Goal: Obtain resource: Download file/media

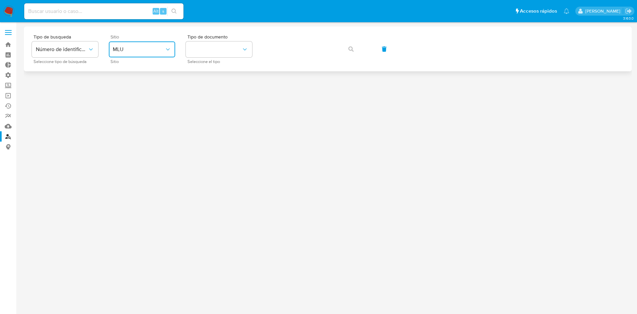
click at [159, 55] on button "MLU" at bounding box center [142, 49] width 66 height 16
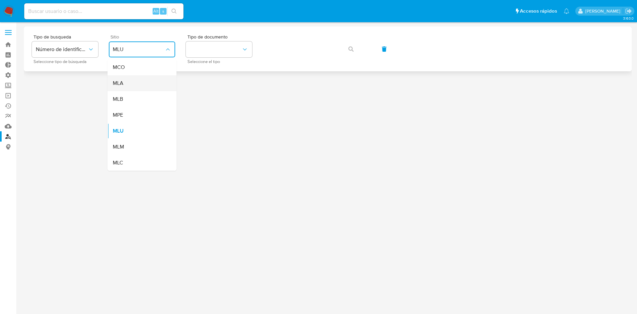
click at [154, 88] on div "MLA" at bounding box center [140, 83] width 54 height 16
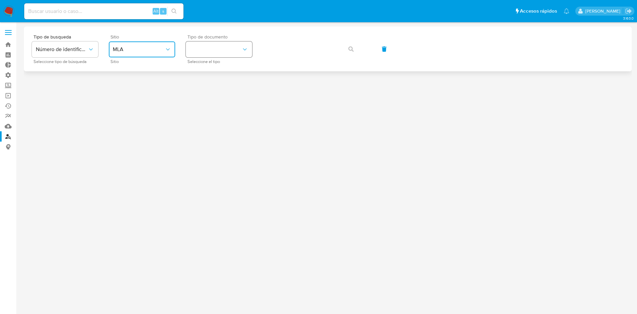
click at [193, 52] on button "identificationType" at bounding box center [219, 49] width 66 height 16
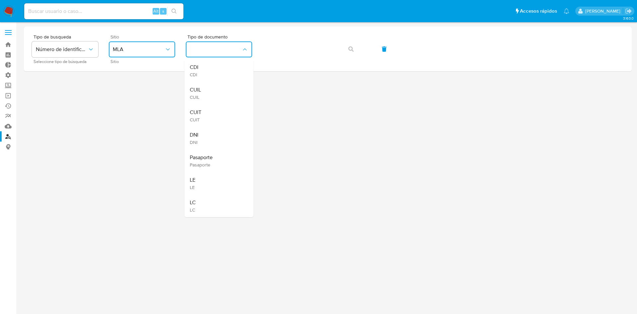
click at [207, 101] on div "CUIL CUIL" at bounding box center [217, 93] width 54 height 23
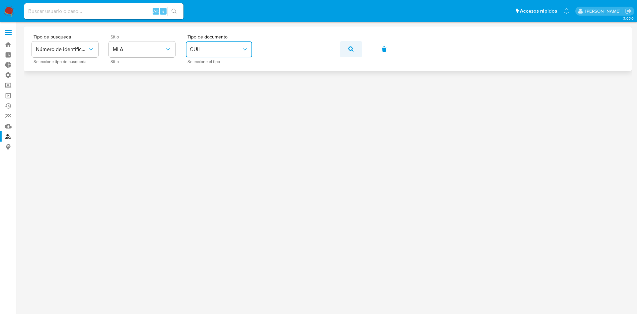
click at [347, 53] on button "button" at bounding box center [351, 49] width 23 height 16
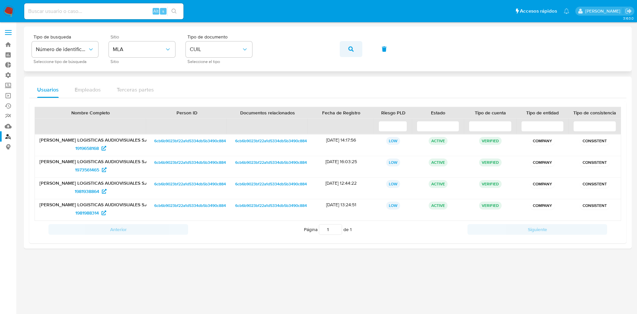
click at [353, 52] on span "button" at bounding box center [350, 49] width 5 height 15
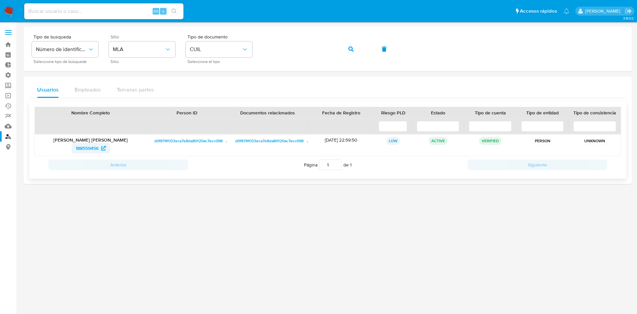
click at [89, 149] on span "188559456" at bounding box center [87, 148] width 23 height 11
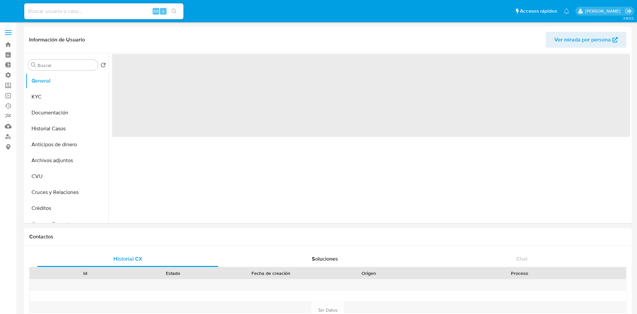
select select "10"
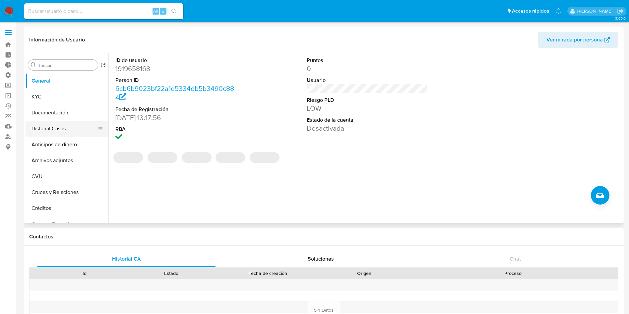
click at [55, 123] on button "Historial Casos" at bounding box center [65, 129] width 78 height 16
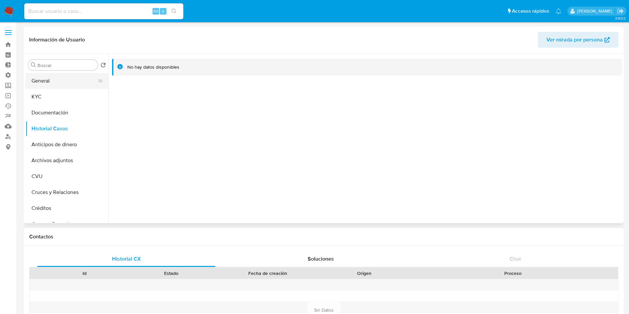
click at [49, 82] on button "General" at bounding box center [65, 81] width 78 height 16
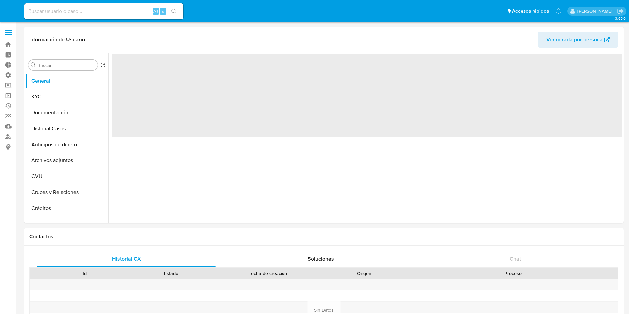
select select "10"
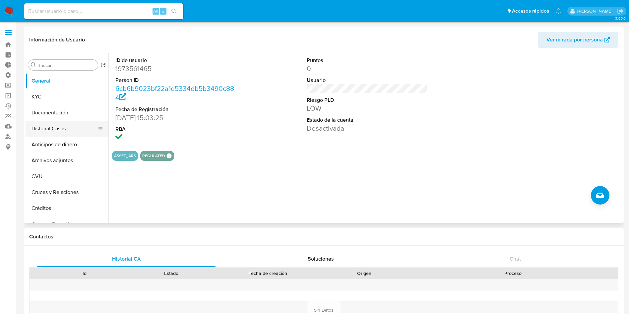
click at [68, 129] on button "Historial Casos" at bounding box center [65, 129] width 78 height 16
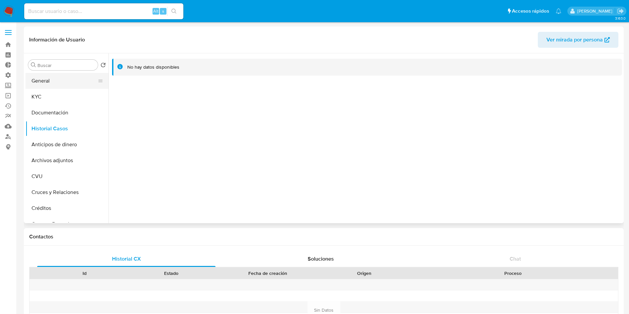
click at [57, 86] on button "General" at bounding box center [65, 81] width 78 height 16
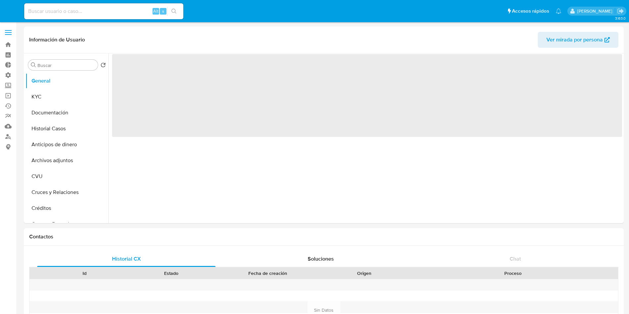
select select "10"
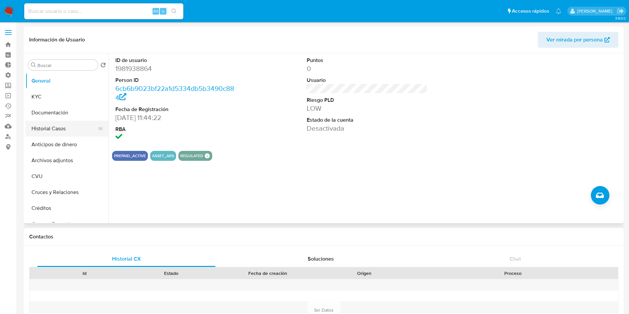
click at [51, 130] on button "Historial Casos" at bounding box center [65, 129] width 78 height 16
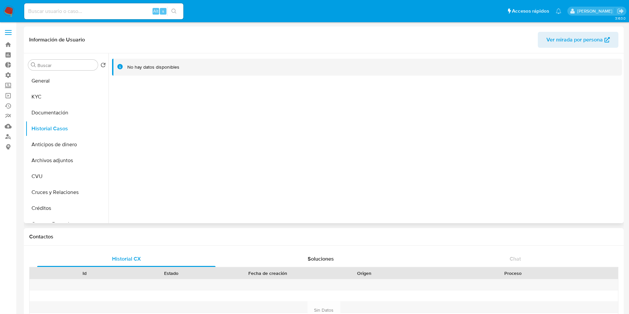
drag, startPoint x: 41, startPoint y: 78, endPoint x: 68, endPoint y: 55, distance: 35.1
click at [41, 78] on button "General" at bounding box center [67, 81] width 83 height 16
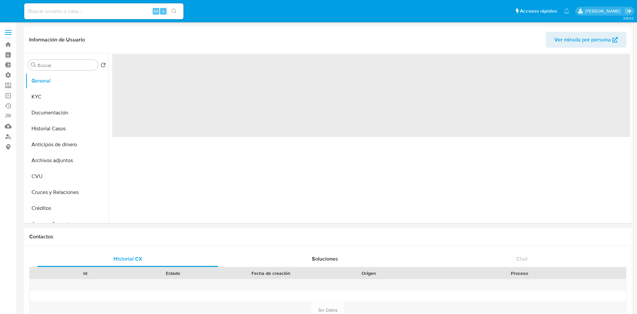
select select "10"
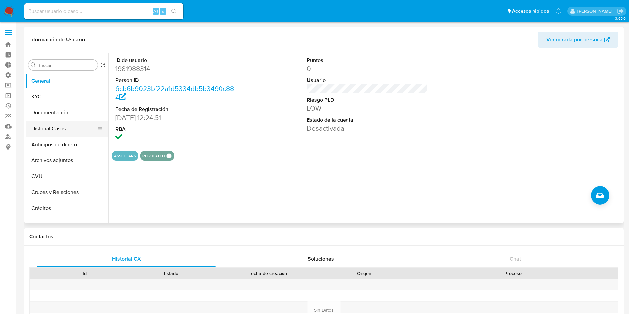
click at [44, 121] on button "Historial Casos" at bounding box center [65, 129] width 78 height 16
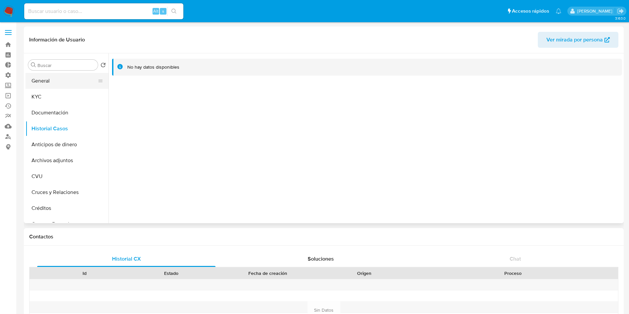
click at [54, 80] on button "General" at bounding box center [65, 81] width 78 height 16
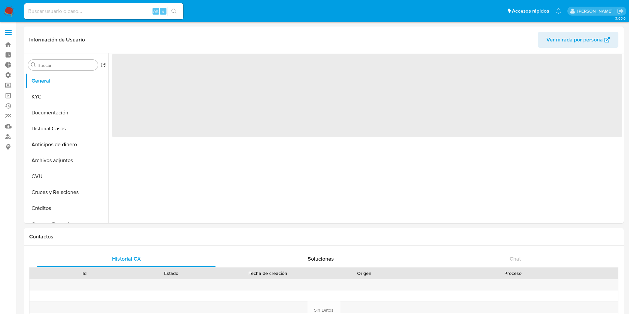
select select "10"
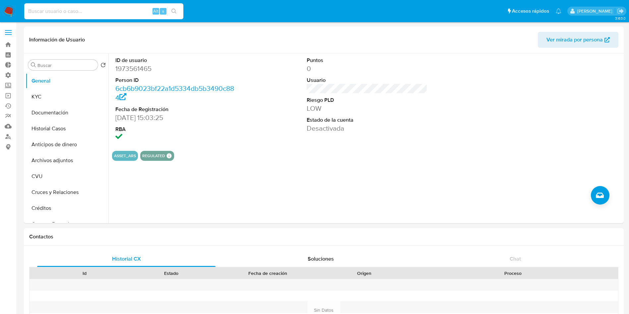
click at [118, 13] on input at bounding box center [103, 11] width 159 height 9
paste input "XjCXGmJdX4DKtIKUKes5hOw6"
type input "XjCXGmJdX4DKtIKUKes5hOw6"
click at [176, 11] on icon "search-icon" at bounding box center [174, 11] width 5 height 5
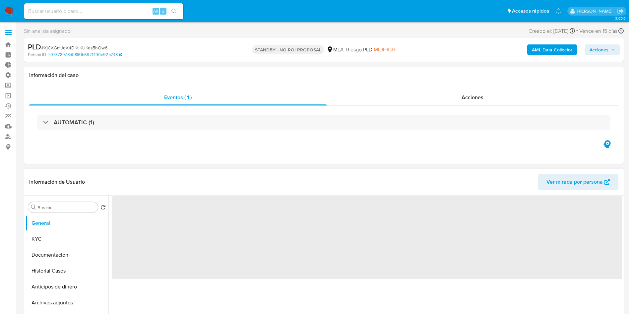
select select "10"
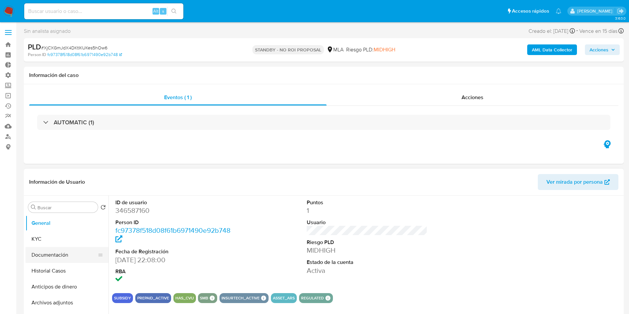
click at [37, 270] on button "Historial Casos" at bounding box center [67, 271] width 83 height 16
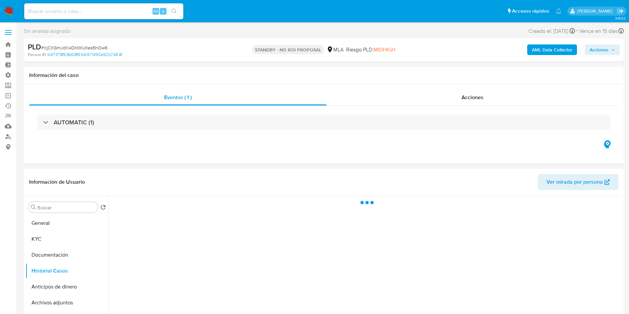
scroll to position [100, 0]
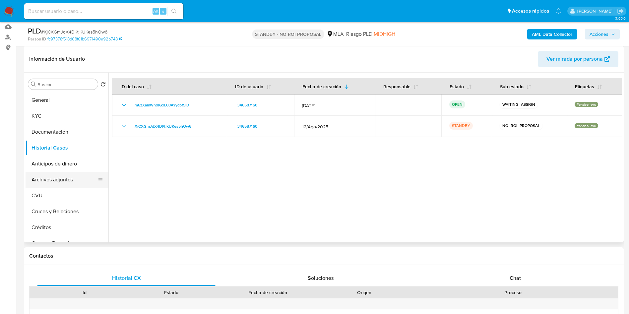
click at [53, 176] on button "Archivos adjuntos" at bounding box center [65, 180] width 78 height 16
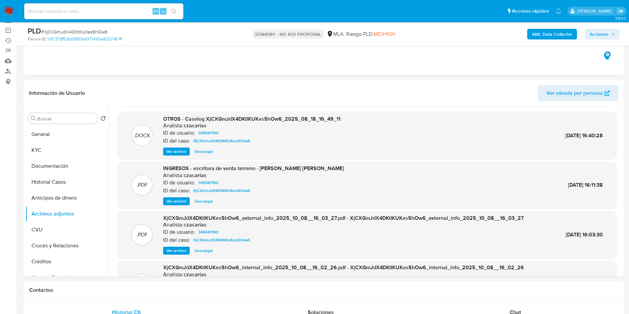
scroll to position [50, 0]
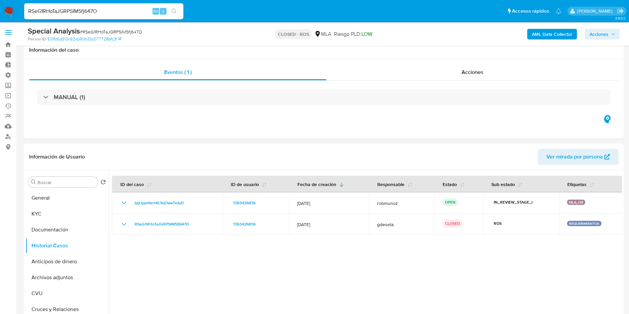
select select "10"
click at [121, 9] on input "RSeG1RHoTaJGRPSIM5fj647O" at bounding box center [103, 11] width 159 height 9
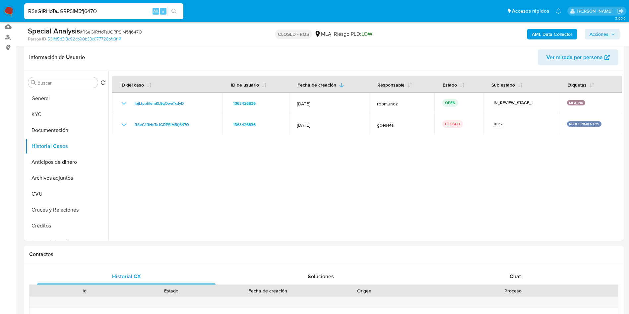
click at [121, 9] on input "RSeG1RHoTaJGRPSIM5fj647O" at bounding box center [103, 11] width 159 height 9
type input "y9GGvk4FdcwH2lufcZm1Rs60"
click at [169, 10] on button "search-icon" at bounding box center [174, 11] width 14 height 9
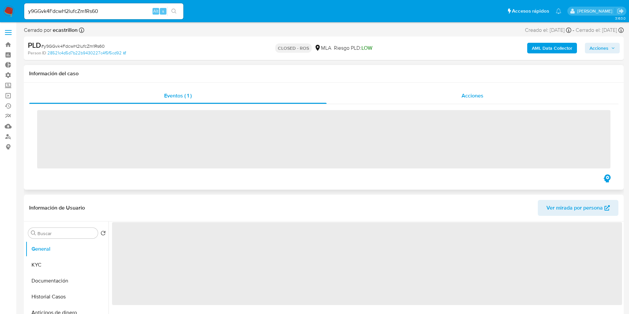
click at [483, 94] on span "Acciones" at bounding box center [473, 96] width 22 height 8
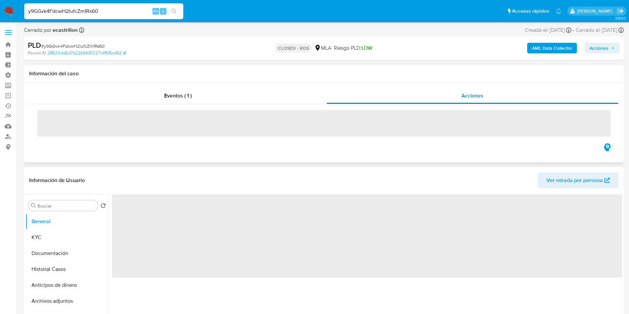
select select "10"
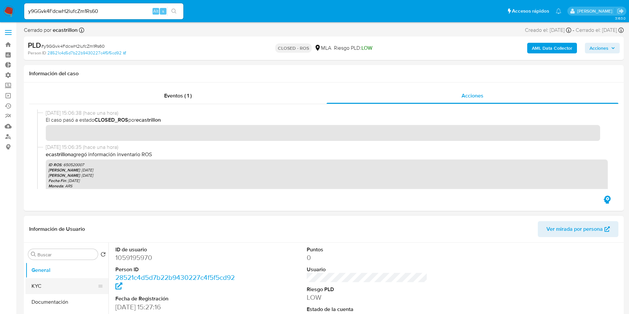
click at [40, 284] on button "KYC" at bounding box center [65, 286] width 78 height 16
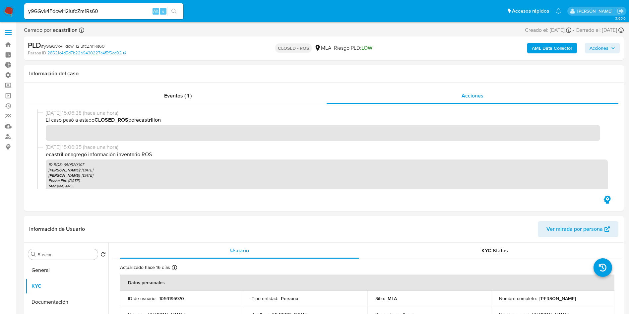
click at [80, 14] on input "y9GGvk4FdcwH2lufcZm1Rs60" at bounding box center [103, 11] width 159 height 9
click at [79, 14] on input "y9GGvk4FdcwH2lufcZm1Rs60" at bounding box center [103, 11] width 159 height 9
paste input "a2qToUpb4xhKt34TpYltOwU6"
type input "a2qToUpb4xhKt34TpYltOwU6"
click at [178, 11] on button "search-icon" at bounding box center [174, 11] width 14 height 9
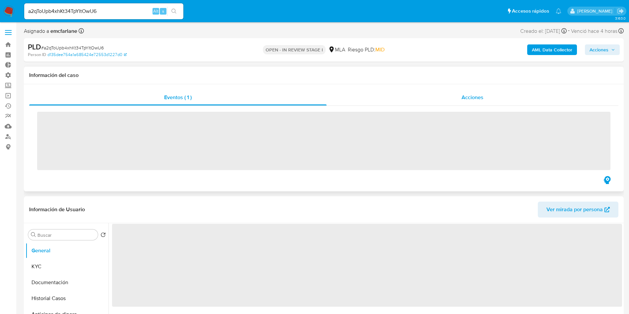
click at [481, 101] on span "Acciones" at bounding box center [473, 98] width 22 height 8
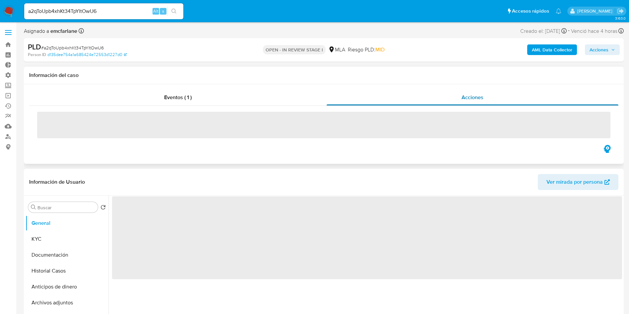
select select "10"
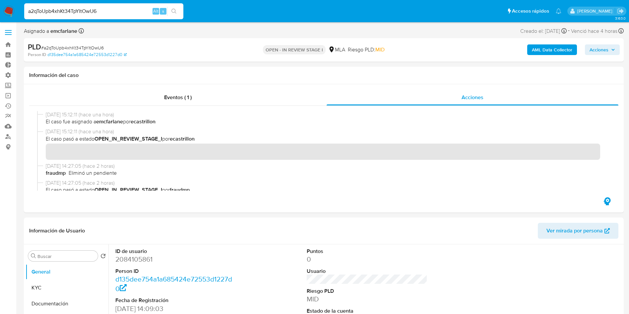
click at [68, 14] on input "a2qToUpb4xhKt34TpYltOwU6" at bounding box center [103, 11] width 159 height 9
paste input "JhIqROBbFd677tJ3K8CvgCku"
type input "JhIqROBbFd677tJ3K8CvgCku"
click at [178, 14] on button "search-icon" at bounding box center [174, 11] width 14 height 9
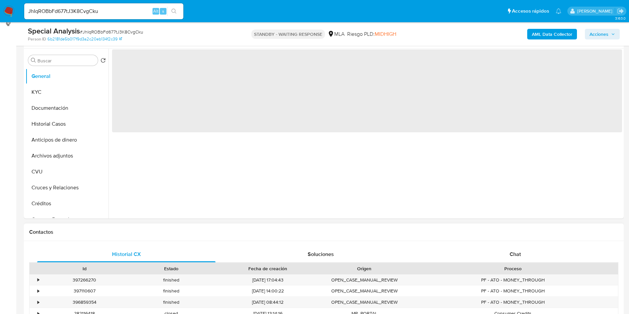
scroll to position [199, 0]
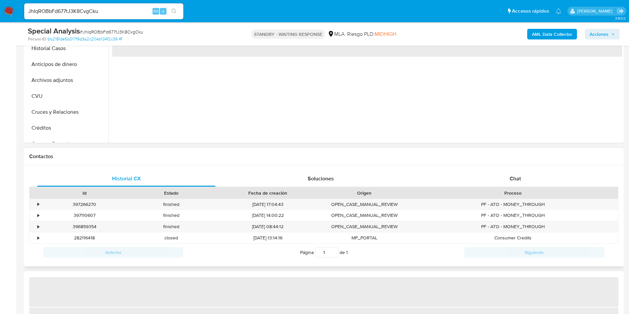
select select "10"
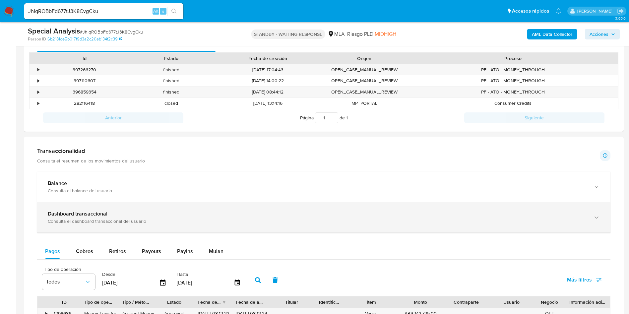
scroll to position [398, 0]
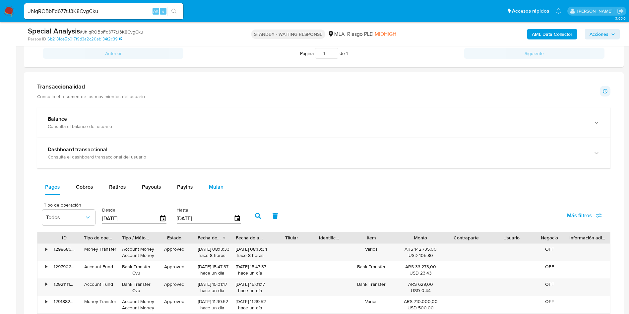
click at [206, 184] on button "Mulan" at bounding box center [216, 187] width 31 height 16
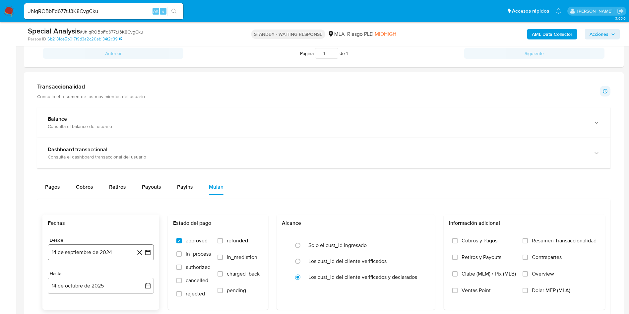
click at [94, 254] on button "14 de septiembre de 2024" at bounding box center [101, 253] width 106 height 16
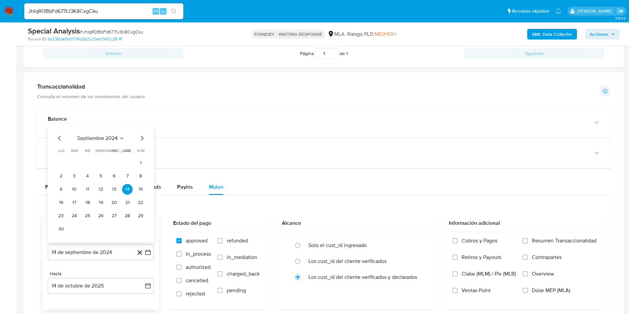
click at [118, 139] on button "septiembre 2024" at bounding box center [100, 138] width 47 height 7
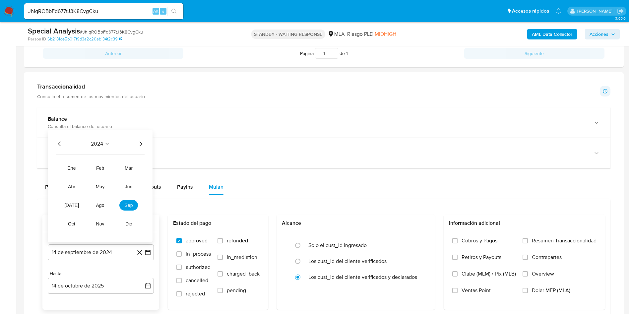
click at [139, 145] on icon "Año siguiente" at bounding box center [141, 144] width 8 height 8
click at [128, 187] on span "jun" at bounding box center [129, 186] width 8 height 5
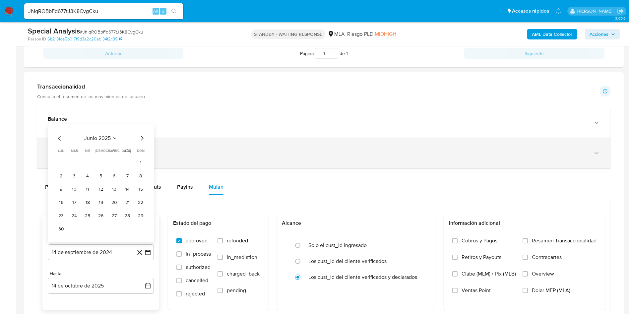
click at [142, 159] on button "1" at bounding box center [140, 163] width 11 height 11
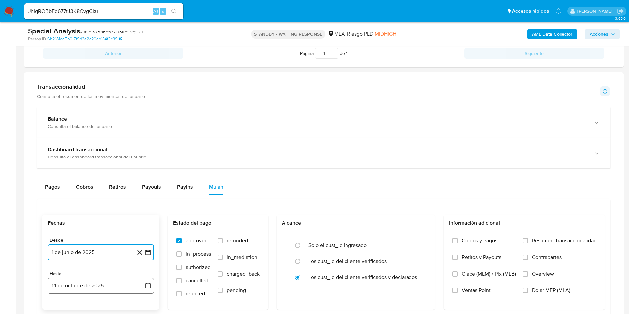
click at [89, 278] on button "14 de octubre de 2025" at bounding box center [101, 286] width 106 height 16
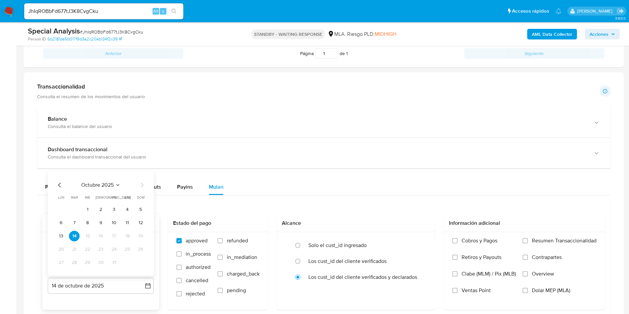
click at [58, 183] on icon "Mes anterior" at bounding box center [60, 185] width 8 height 8
click at [76, 262] on button "30" at bounding box center [74, 262] width 11 height 11
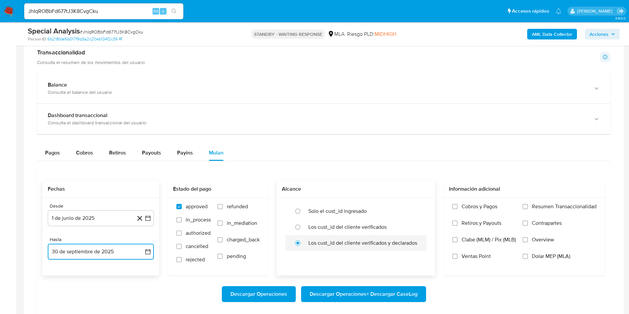
scroll to position [448, 0]
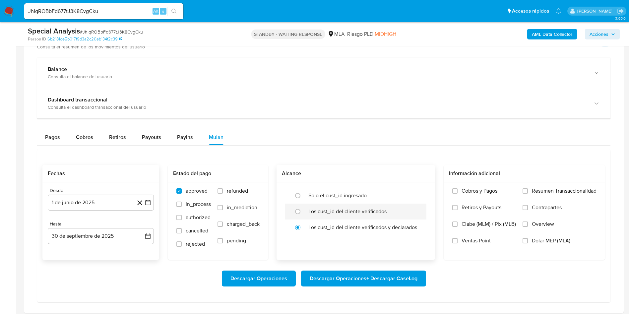
click at [336, 210] on label "Los cust_id del cliente verificados" at bounding box center [348, 211] width 78 height 7
click at [303, 210] on input "radio" at bounding box center [298, 211] width 11 height 11
radio input "true"
click at [562, 243] on span "Dolar MEP (MLA)" at bounding box center [551, 241] width 38 height 7
click at [528, 243] on input "Dolar MEP (MLA)" at bounding box center [525, 240] width 5 height 5
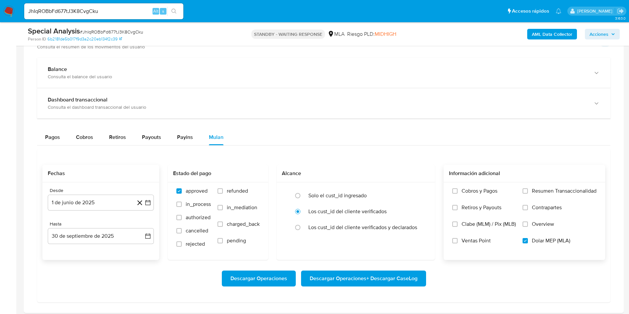
click at [352, 281] on span "Descargar Operaciones + Descargar CaseLog" at bounding box center [364, 278] width 108 height 15
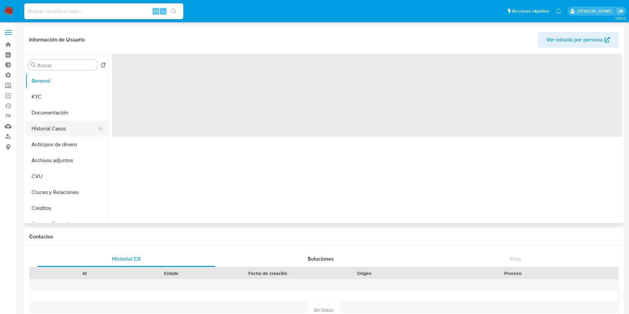
select select "10"
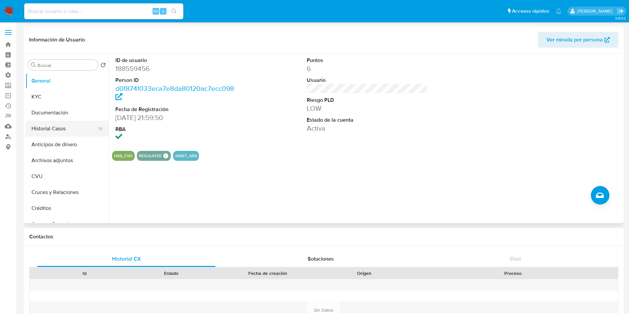
click at [38, 130] on button "Historial Casos" at bounding box center [65, 129] width 78 height 16
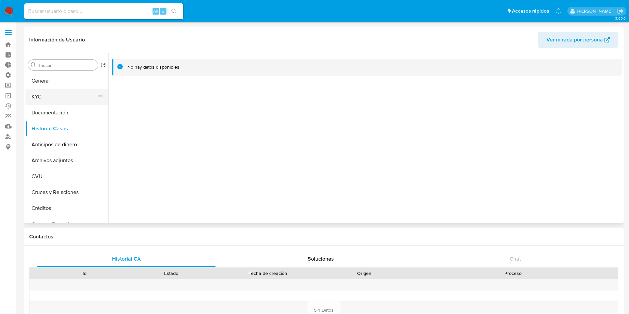
click at [47, 104] on button "KYC" at bounding box center [65, 97] width 78 height 16
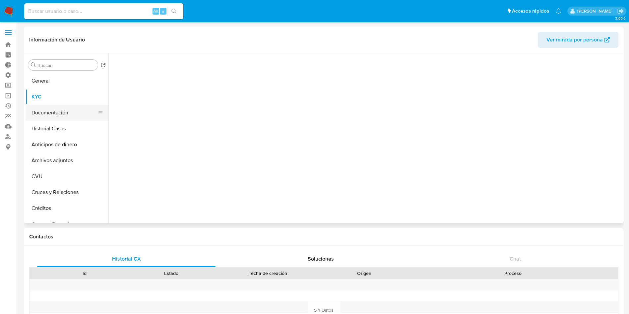
click at [49, 113] on button "Documentación" at bounding box center [65, 113] width 78 height 16
click at [52, 92] on button "KYC" at bounding box center [65, 97] width 78 height 16
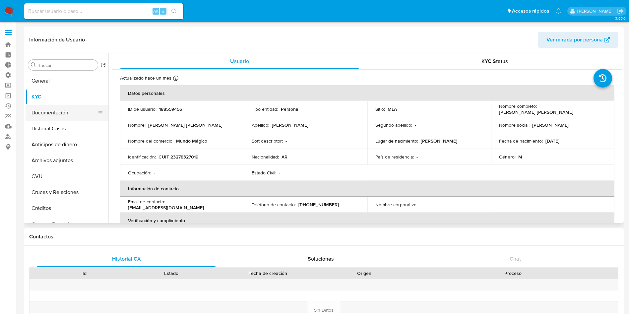
click at [58, 114] on button "Documentación" at bounding box center [65, 113] width 78 height 16
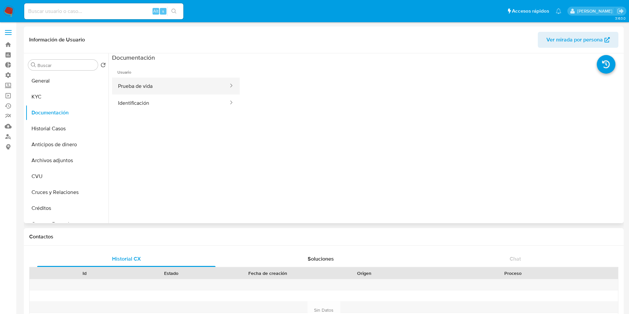
click at [168, 91] on button "Prueba de vida" at bounding box center [170, 86] width 117 height 17
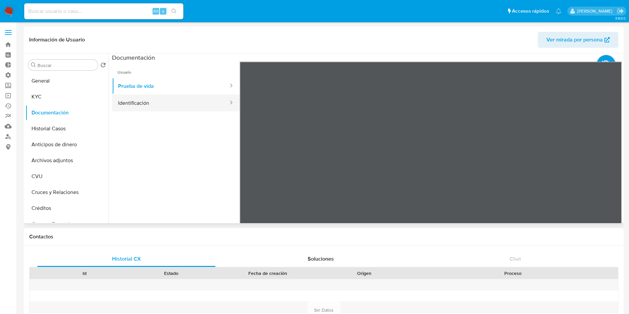
click at [143, 95] on button "Identificación" at bounding box center [170, 103] width 117 height 17
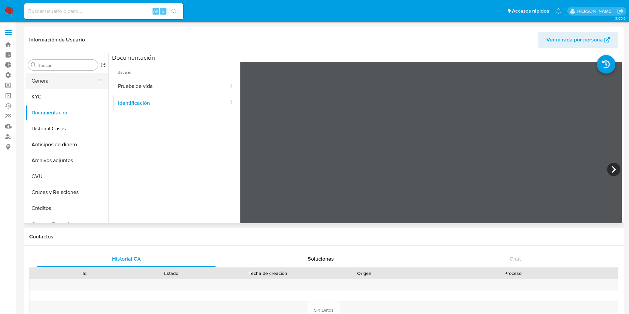
click at [51, 84] on button "General" at bounding box center [65, 81] width 78 height 16
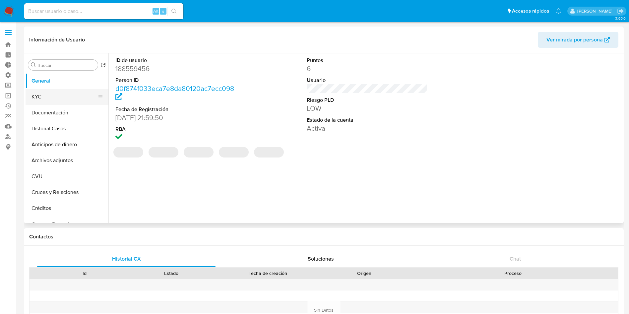
click at [52, 98] on button "KYC" at bounding box center [65, 97] width 78 height 16
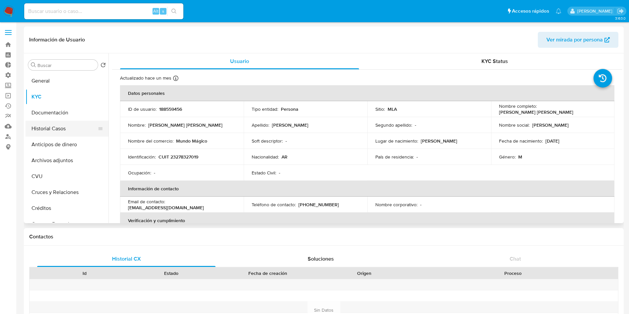
click at [58, 128] on button "Historial Casos" at bounding box center [65, 129] width 78 height 16
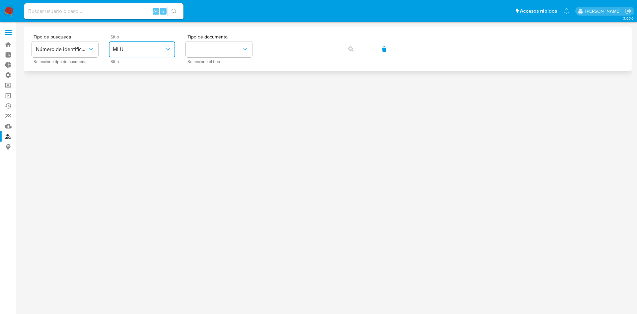
click at [140, 53] on button "MLU" at bounding box center [142, 49] width 66 height 16
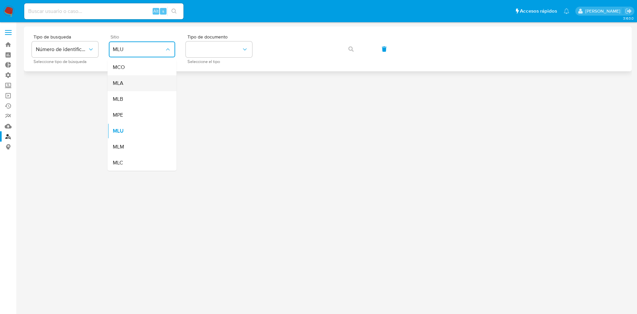
drag, startPoint x: 156, startPoint y: 97, endPoint x: 158, endPoint y: 79, distance: 17.7
click at [158, 79] on ul "MCO MLA MLB MPE MLU MLM MLC" at bounding box center [142, 114] width 69 height 111
click at [155, 78] on div "MLA" at bounding box center [140, 83] width 54 height 16
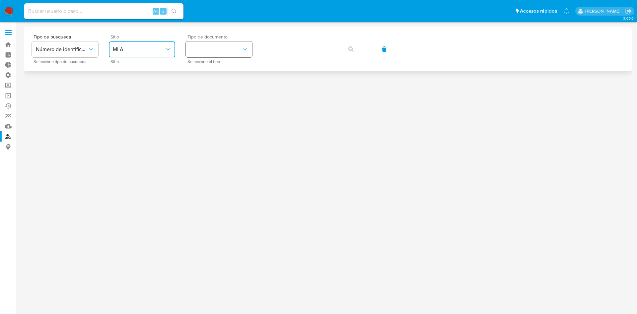
click at [220, 52] on button "identificationType" at bounding box center [219, 49] width 66 height 16
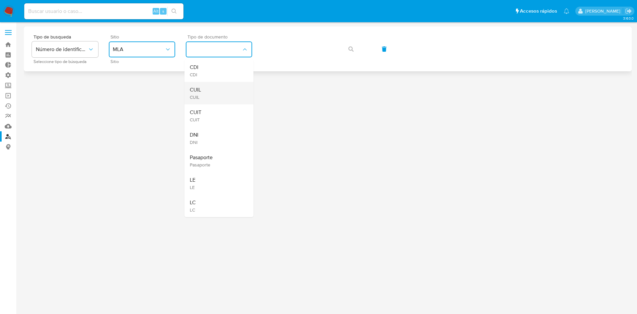
click at [213, 84] on div "CUIL CUIL" at bounding box center [217, 93] width 54 height 23
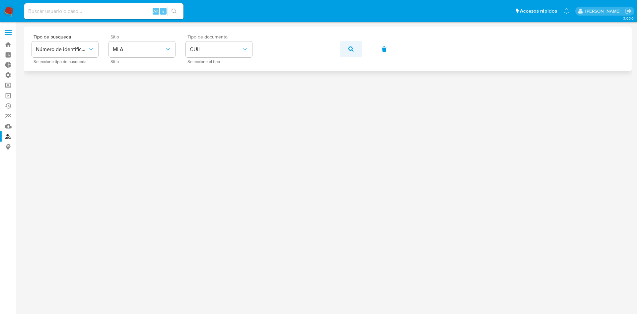
click at [355, 50] on button "button" at bounding box center [351, 49] width 23 height 16
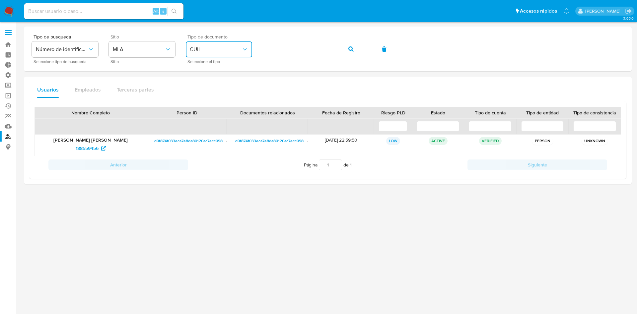
click at [213, 48] on span "CUIL" at bounding box center [216, 49] width 52 height 7
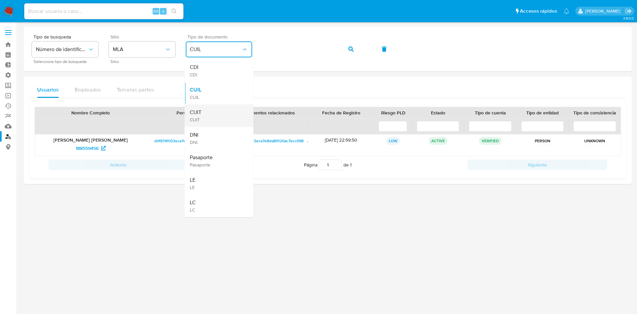
click at [210, 110] on div "CUIT CUIT" at bounding box center [217, 116] width 54 height 23
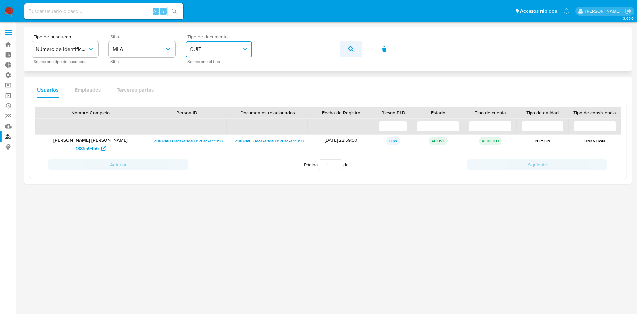
click at [347, 50] on button "button" at bounding box center [351, 49] width 23 height 16
click at [221, 55] on button "CUIT" at bounding box center [219, 49] width 66 height 16
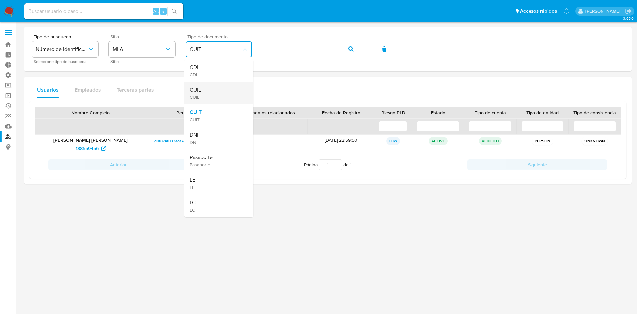
click at [202, 91] on div "CUIL CUIL" at bounding box center [217, 93] width 54 height 23
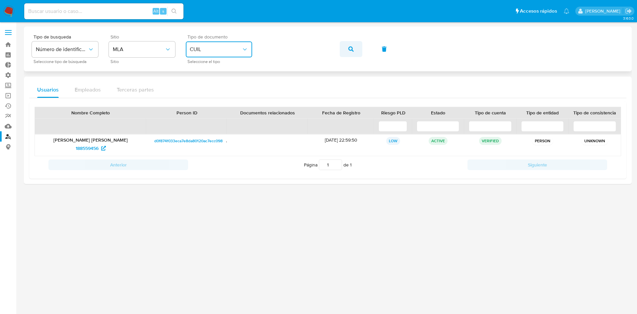
click at [353, 49] on icon "button" at bounding box center [350, 48] width 5 height 5
click at [110, 6] on div "Alt s" at bounding box center [103, 11] width 159 height 16
click at [109, 11] on input at bounding box center [103, 11] width 159 height 9
paste input "T4EdjrOtKRcLQqmDZ7SNL46h"
type input "T4EdjrOtKRcLQqmDZ7SNL46h"
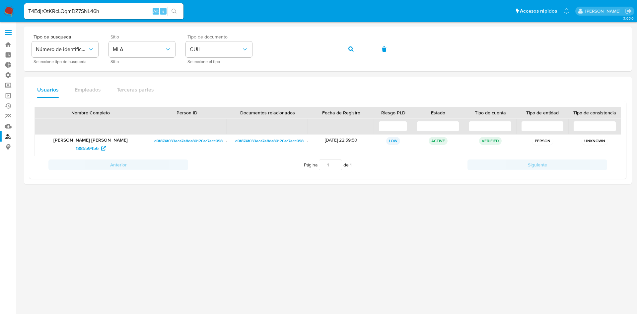
click at [178, 16] on button "search-icon" at bounding box center [174, 11] width 14 height 9
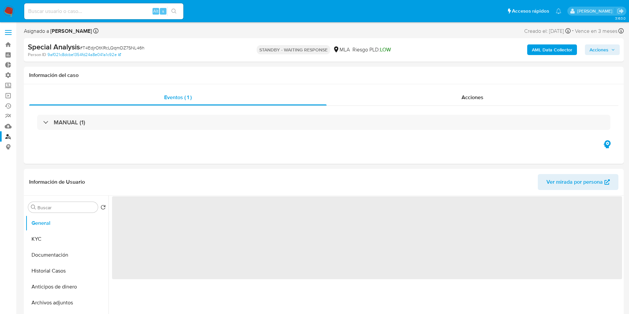
select select "10"
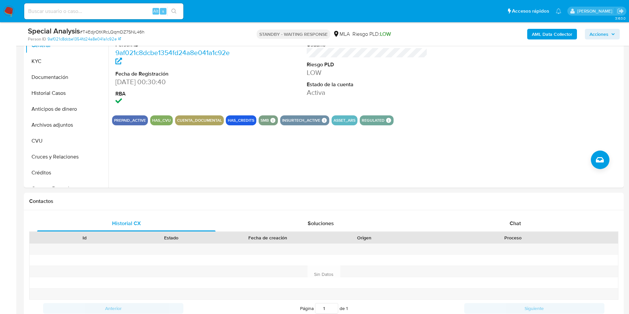
scroll to position [100, 0]
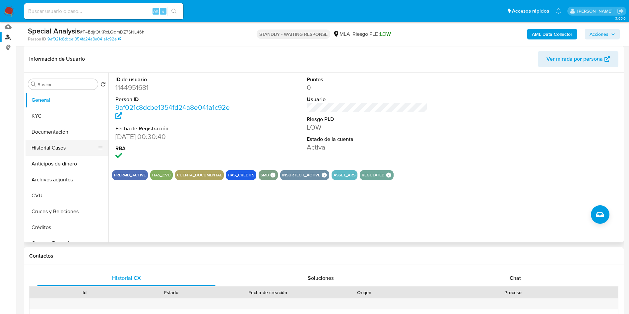
click at [61, 143] on button "Historial Casos" at bounding box center [65, 148] width 78 height 16
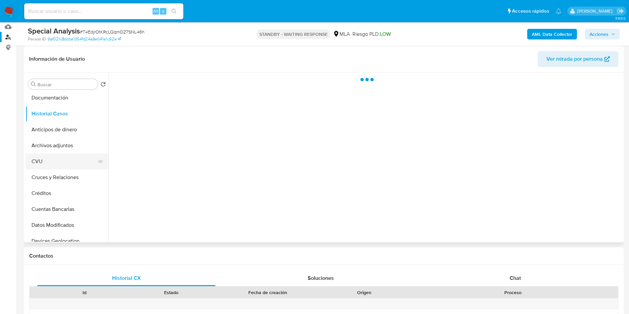
scroll to position [50, 0]
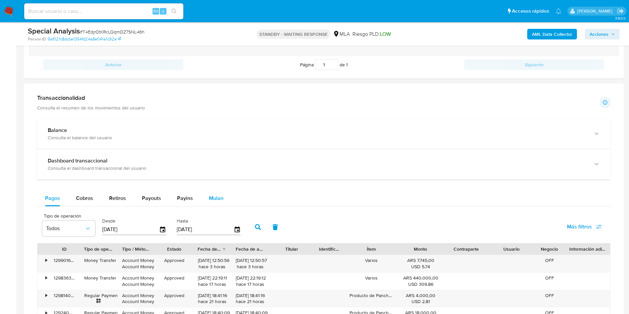
click at [211, 197] on span "Mulan" at bounding box center [216, 198] width 15 height 8
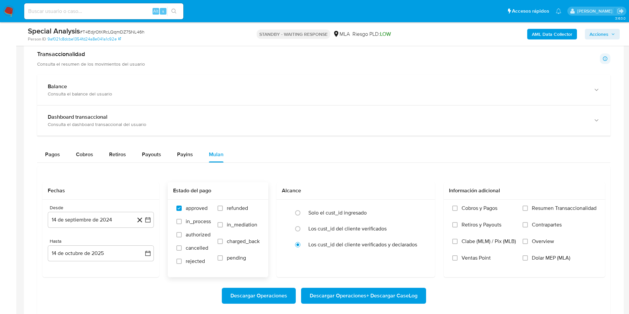
scroll to position [498, 0]
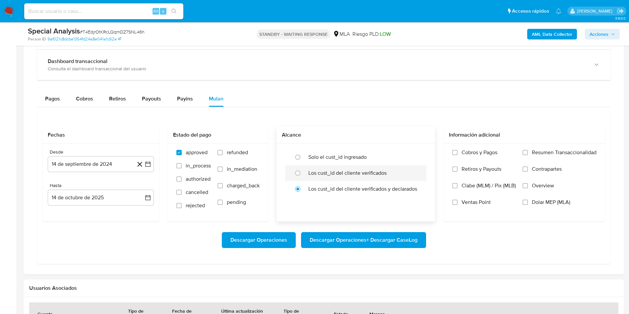
click at [327, 176] on label "Los cust_id del cliente verificados" at bounding box center [348, 173] width 78 height 7
click at [303, 176] on input "radio" at bounding box center [298, 173] width 11 height 11
radio input "true"
click at [526, 200] on input "Dolar MEP (MLA)" at bounding box center [525, 202] width 5 height 5
click at [76, 154] on div "Desde" at bounding box center [101, 152] width 106 height 6
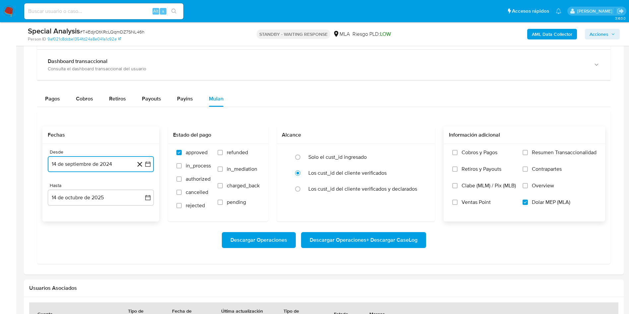
drag, startPoint x: 74, startPoint y: 165, endPoint x: 74, endPoint y: 170, distance: 4.3
click at [74, 170] on button "14 de septiembre de 2024" at bounding box center [101, 164] width 106 height 16
click at [121, 188] on icon "Seleccionar mes y año" at bounding box center [121, 187] width 5 height 5
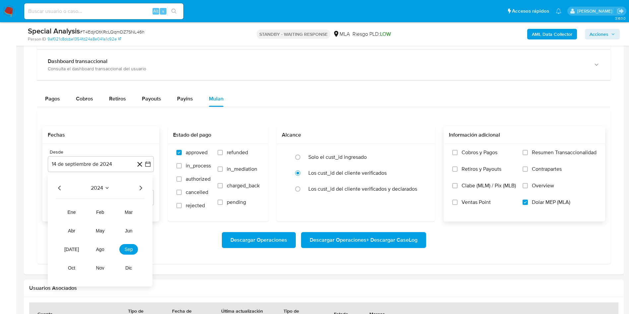
click at [141, 187] on icon "Año siguiente" at bounding box center [141, 188] width 3 height 5
click at [129, 236] on button "jun" at bounding box center [128, 231] width 19 height 11
click at [138, 215] on button "1" at bounding box center [140, 212] width 11 height 11
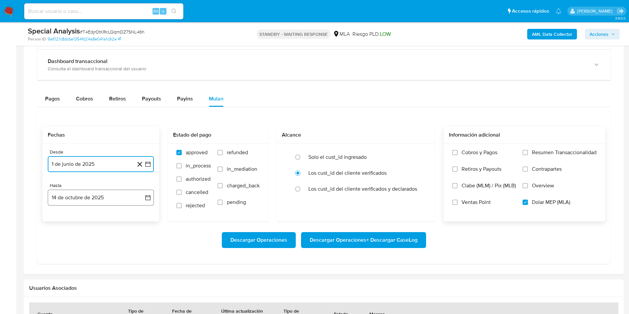
click at [111, 203] on button "14 de octubre de 2025" at bounding box center [101, 198] width 106 height 16
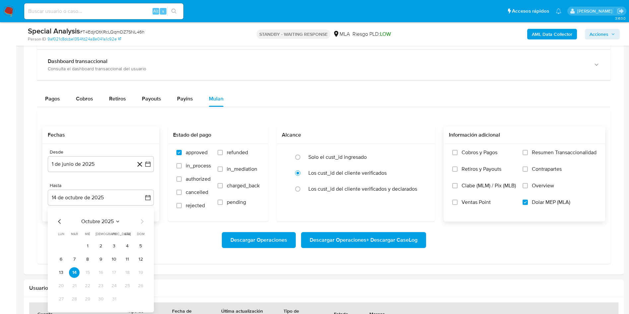
click at [55, 222] on div "octubre 2025 octubre 2025 lun lunes mar martes mié miércoles jue jueves vie vie…" at bounding box center [101, 260] width 106 height 105
click at [59, 223] on icon "Mes anterior" at bounding box center [60, 222] width 8 height 8
click at [77, 299] on button "30" at bounding box center [74, 299] width 11 height 11
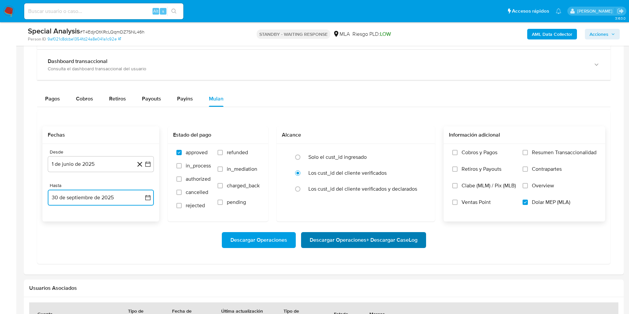
click at [355, 243] on span "Descargar Operaciones + Descargar CaseLog" at bounding box center [364, 240] width 108 height 15
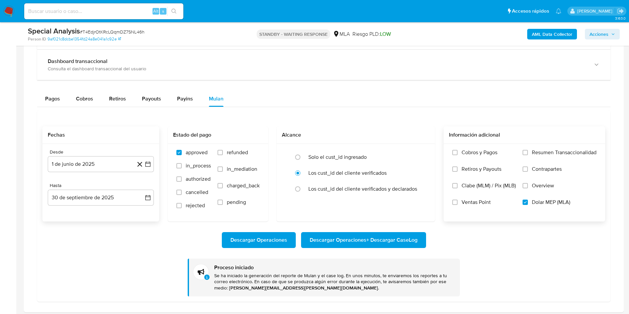
click at [122, 12] on input at bounding box center [103, 11] width 159 height 9
paste input "sj17Z9KMZdA53EFq53tr0Y59"
type input "sj17Z9KMZdA53EFq53tr0Y59"
click at [173, 13] on icon "search-icon" at bounding box center [174, 11] width 5 height 5
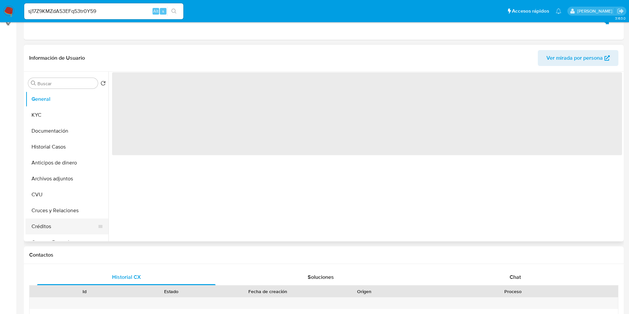
select select "10"
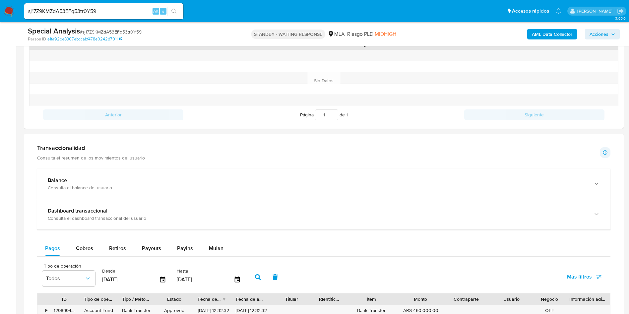
scroll to position [348, 0]
click at [228, 249] on button "Mulan" at bounding box center [216, 248] width 31 height 16
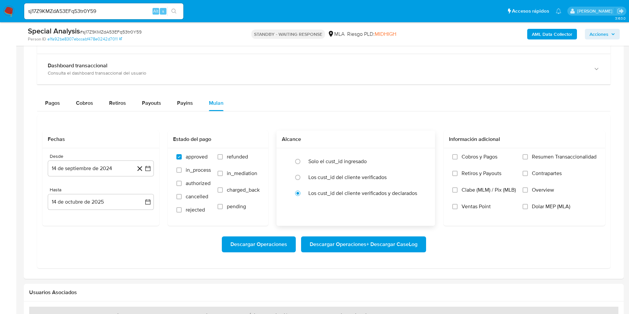
scroll to position [498, 0]
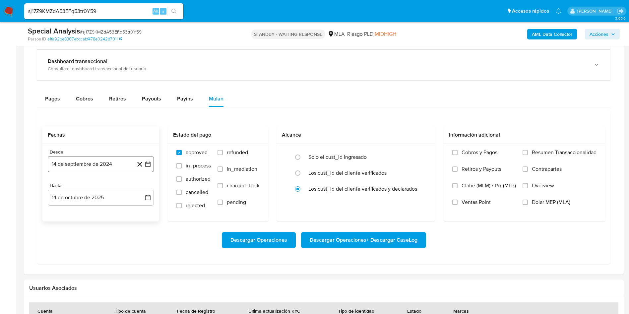
click at [123, 164] on button "14 de septiembre de 2024" at bounding box center [101, 164] width 106 height 16
click at [118, 188] on span "septiembre 2024" at bounding box center [97, 188] width 40 height 7
click at [146, 189] on div "2024 2024 ene feb mar abr may jun jul ago sep oct nov dic" at bounding box center [100, 230] width 105 height 112
click at [144, 188] on icon "Año siguiente" at bounding box center [141, 188] width 8 height 8
click at [127, 232] on span "jun" at bounding box center [129, 230] width 8 height 5
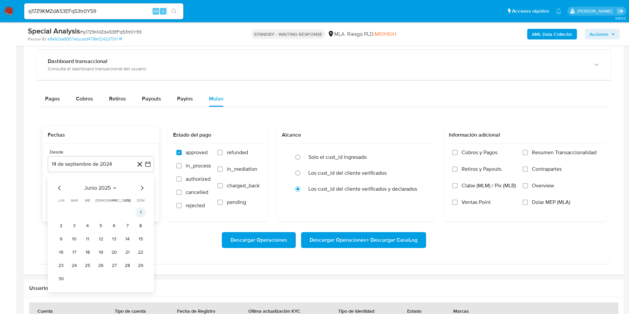
click at [137, 210] on button "1" at bounding box center [140, 212] width 11 height 11
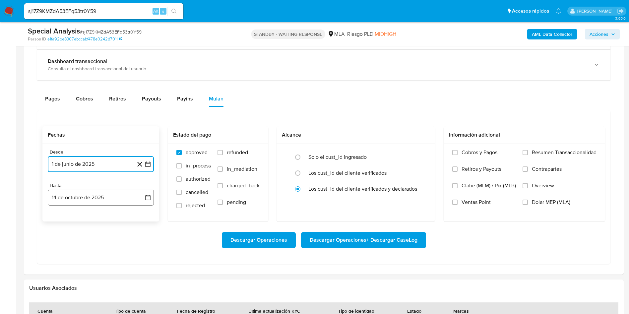
click at [104, 197] on button "14 de octubre de 2025" at bounding box center [101, 198] width 106 height 16
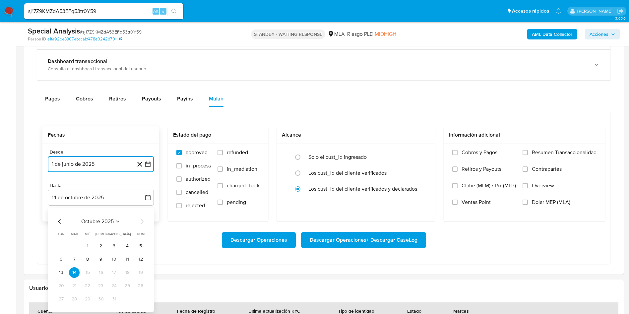
click at [57, 223] on icon "Mes anterior" at bounding box center [60, 222] width 8 height 8
click at [77, 300] on button "30" at bounding box center [74, 299] width 11 height 11
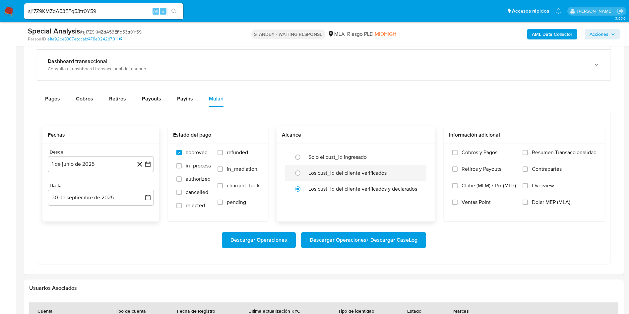
click at [316, 177] on label "Los cust_id del cliente verificados" at bounding box center [348, 173] width 78 height 7
click at [303, 177] on input "radio" at bounding box center [298, 173] width 11 height 11
radio input "true"
click at [535, 199] on span "Dolar MEP (MLA)" at bounding box center [551, 202] width 38 height 7
click at [528, 200] on input "Dolar MEP (MLA)" at bounding box center [525, 202] width 5 height 5
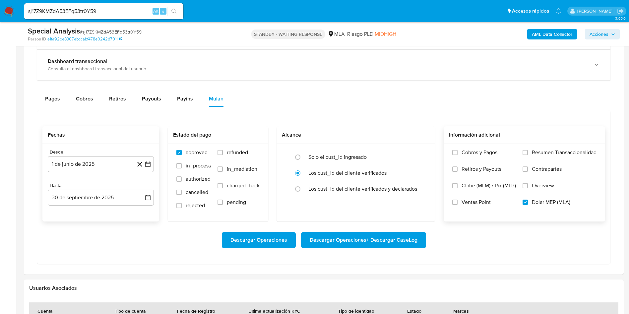
click at [378, 241] on span "Descargar Operaciones + Descargar CaseLog" at bounding box center [364, 240] width 108 height 15
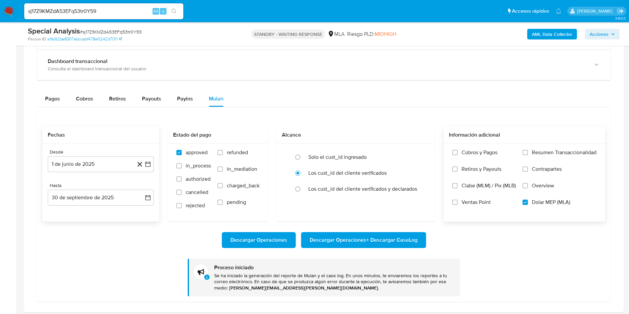
click at [104, 10] on input "sj17Z9KMZdA53EFq53tr0Y59" at bounding box center [103, 11] width 159 height 9
paste input "UlNioBzZyswRUjcuTuc08NqB"
type input "UlNioBzZyswRUjcuTuc08NqB"
click at [173, 14] on button "search-icon" at bounding box center [174, 11] width 14 height 9
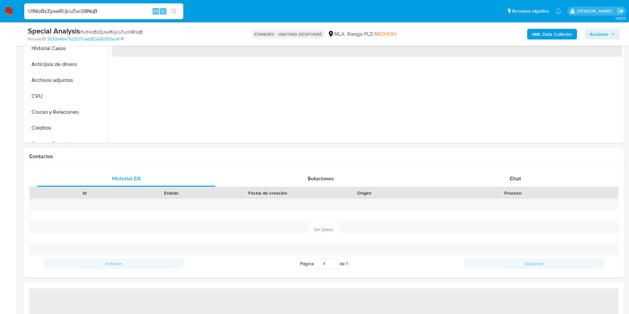
select select "10"
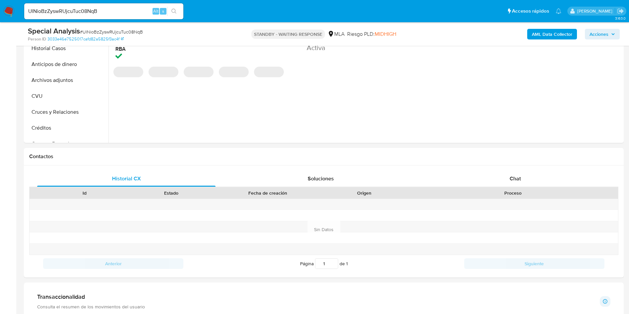
scroll to position [348, 0]
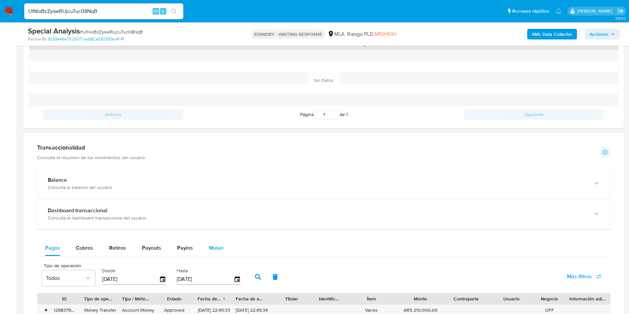
click at [216, 245] on span "Mulan" at bounding box center [216, 248] width 15 height 8
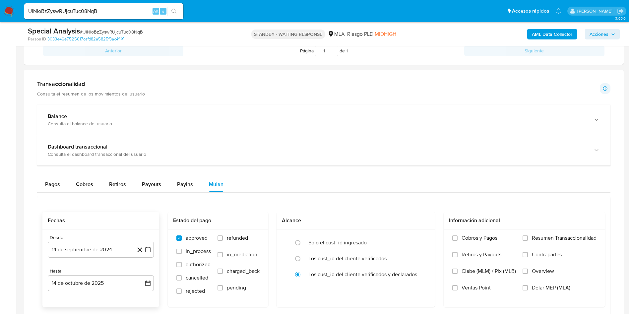
scroll to position [448, 0]
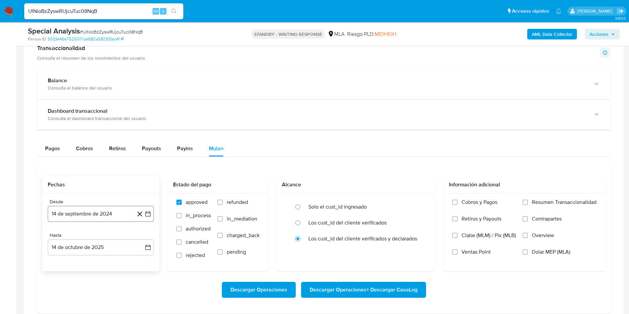
click at [93, 211] on button "14 de septiembre de 2024" at bounding box center [101, 214] width 106 height 16
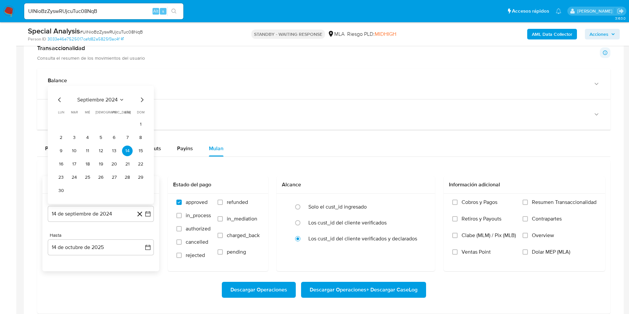
click at [120, 100] on icon "Seleccionar mes y año" at bounding box center [121, 99] width 5 height 5
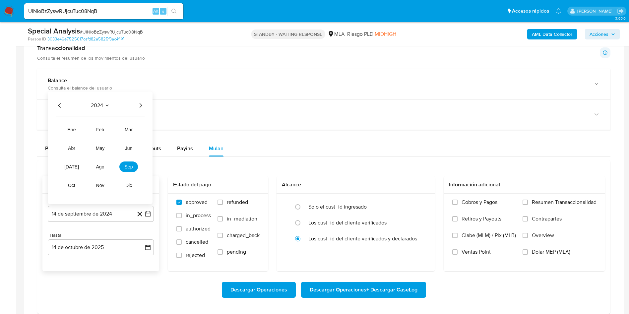
click at [142, 107] on icon "Año siguiente" at bounding box center [141, 106] width 8 height 8
click at [135, 151] on button "jun" at bounding box center [128, 148] width 19 height 11
click at [140, 125] on button "1" at bounding box center [140, 124] width 11 height 11
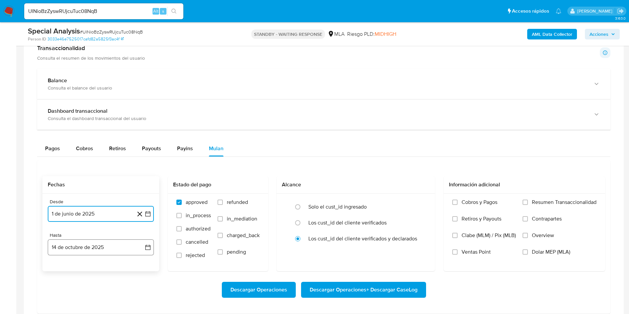
click at [88, 247] on button "14 de octubre de 2025" at bounding box center [101, 248] width 106 height 16
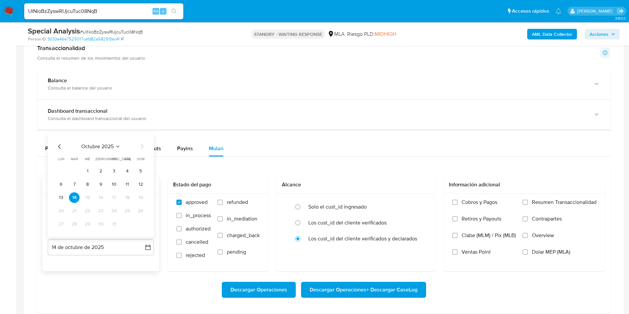
click at [58, 144] on icon "Mes anterior" at bounding box center [60, 147] width 8 height 8
click at [74, 224] on button "30" at bounding box center [74, 224] width 11 height 11
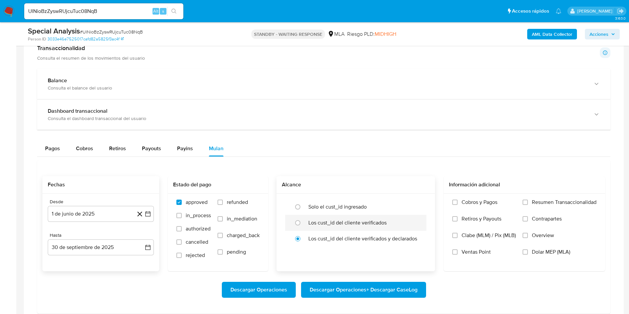
click at [318, 224] on label "Los cust_id del cliente verificados" at bounding box center [348, 223] width 78 height 7
click at [303, 224] on input "radio" at bounding box center [298, 223] width 11 height 11
radio input "true"
click at [549, 253] on span "Dolar MEP (MLA)" at bounding box center [551, 252] width 38 height 7
click at [528, 253] on input "Dolar MEP (MLA)" at bounding box center [525, 252] width 5 height 5
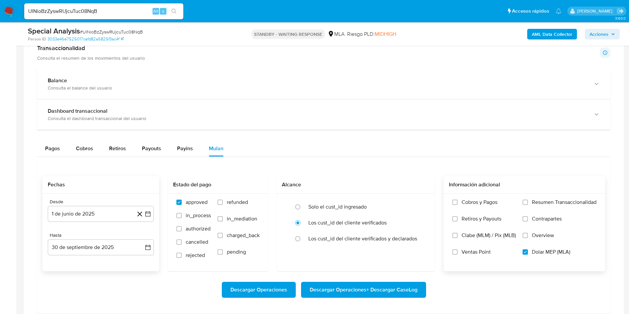
click at [387, 290] on span "Descargar Operaciones + Descargar CaseLog" at bounding box center [364, 290] width 108 height 15
click at [92, 11] on input "UlNioBzZyswRUjcuTuc08NqB" at bounding box center [103, 11] width 159 height 9
paste input "EgiftXmbJUn0Sb8iHNTv27nr"
type input "EgiftXmbJUn0Sb8iHNTv27nr"
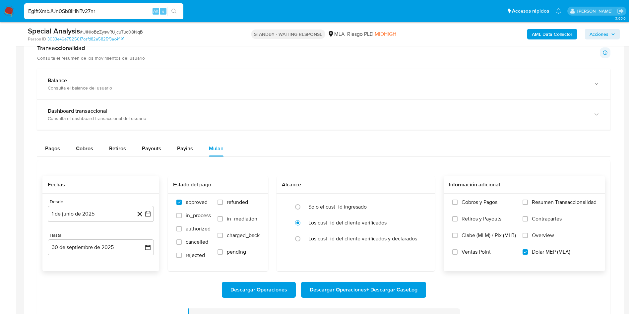
click at [172, 11] on icon "search-icon" at bounding box center [174, 11] width 5 height 5
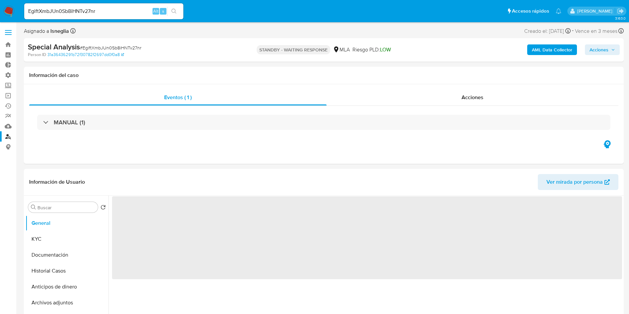
select select "10"
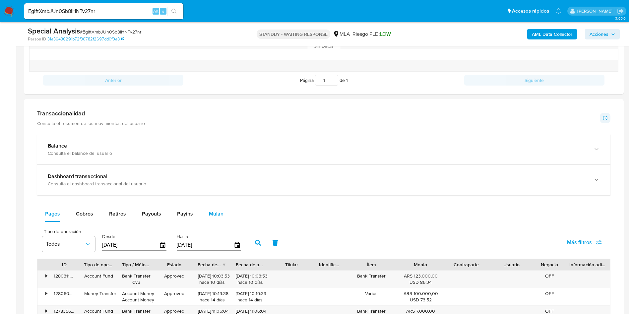
scroll to position [398, 0]
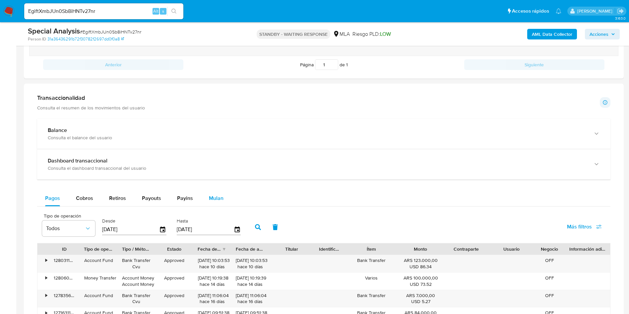
click at [224, 197] on button "Mulan" at bounding box center [216, 198] width 31 height 16
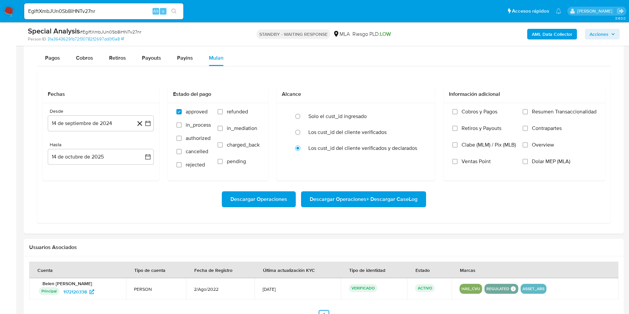
scroll to position [548, 0]
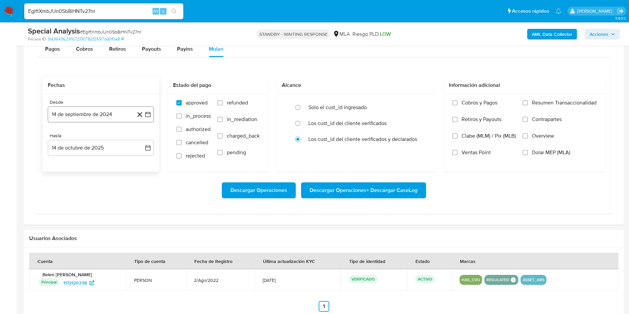
click at [90, 112] on button "14 de septiembre de 2024" at bounding box center [101, 115] width 106 height 16
click at [120, 138] on icon "Seleccionar mes y año" at bounding box center [121, 138] width 5 height 5
click at [141, 140] on icon "Año siguiente" at bounding box center [141, 138] width 8 height 8
click at [129, 183] on span "jun" at bounding box center [129, 181] width 8 height 5
click at [142, 163] on button "1" at bounding box center [140, 163] width 11 height 11
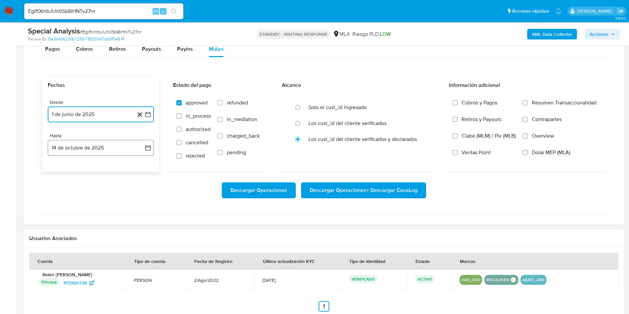
click at [102, 147] on button "14 de octubre de 2025" at bounding box center [101, 148] width 106 height 16
click at [59, 172] on icon "Mes anterior" at bounding box center [59, 172] width 3 height 5
click at [78, 249] on button "30" at bounding box center [74, 249] width 11 height 11
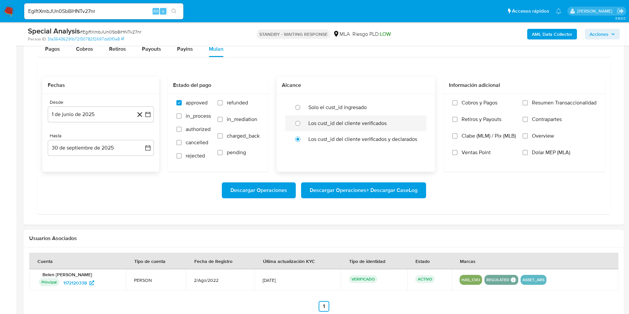
click at [344, 123] on label "Los cust_id del cliente verificados" at bounding box center [348, 123] width 78 height 7
click at [303, 123] on input "radio" at bounding box center [298, 123] width 11 height 11
radio input "true"
click at [551, 152] on span "Dolar MEP (MLA)" at bounding box center [551, 152] width 38 height 7
click at [528, 152] on input "Dolar MEP (MLA)" at bounding box center [525, 152] width 5 height 5
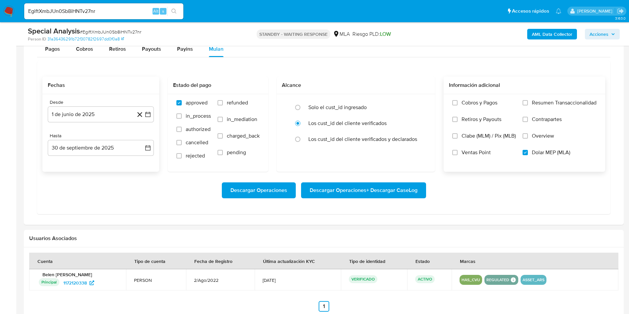
click at [404, 189] on span "Descargar Operaciones + Descargar CaseLog" at bounding box center [364, 190] width 108 height 15
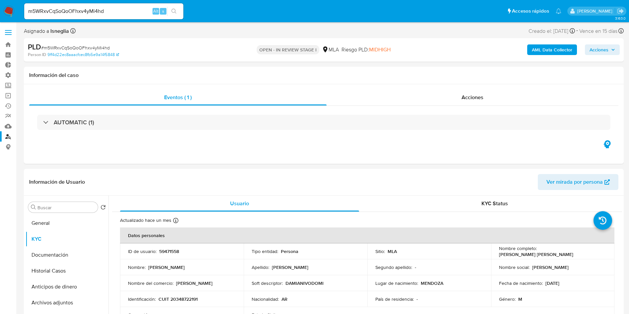
select select "10"
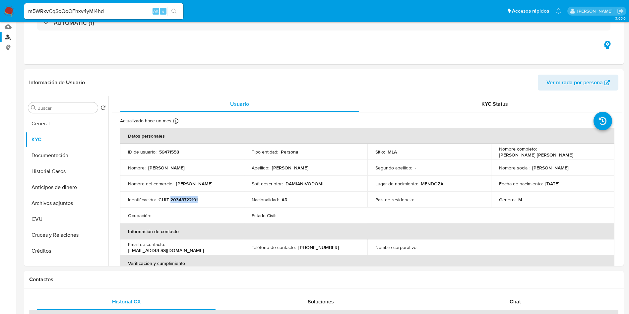
scroll to position [100, 0]
click at [91, 12] on input "m5WRxvCqSoQoOFhxv4yMi4hd" at bounding box center [103, 11] width 159 height 9
paste input "8FnTZKhQyCcyFSS9YUqLTdVY"
type input "8FnTZKhQyCcyFSS9YUqLTdVY"
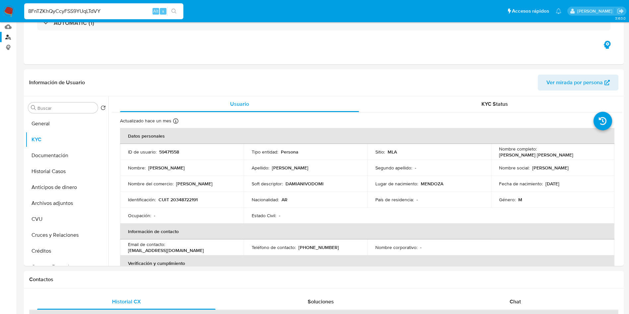
click at [172, 12] on icon "search-icon" at bounding box center [174, 11] width 5 height 5
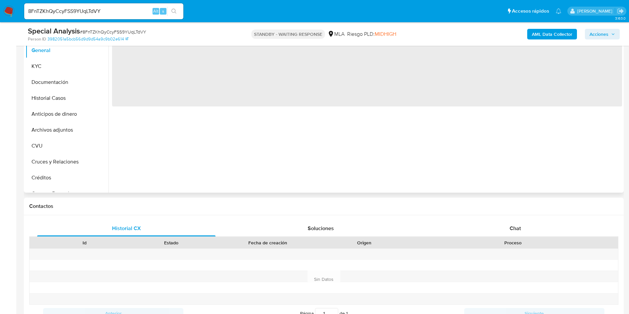
select select "10"
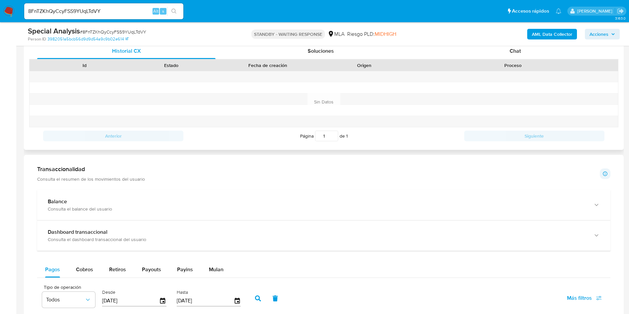
scroll to position [348, 0]
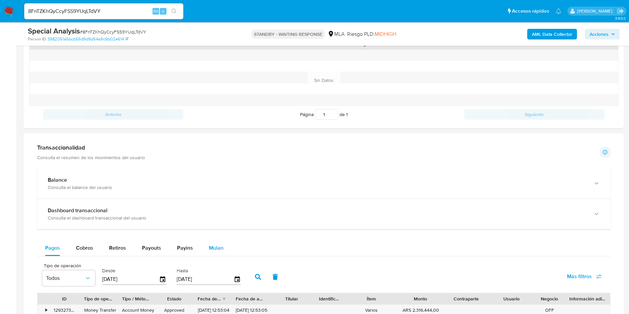
click at [219, 253] on div "Mulan" at bounding box center [216, 248] width 15 height 16
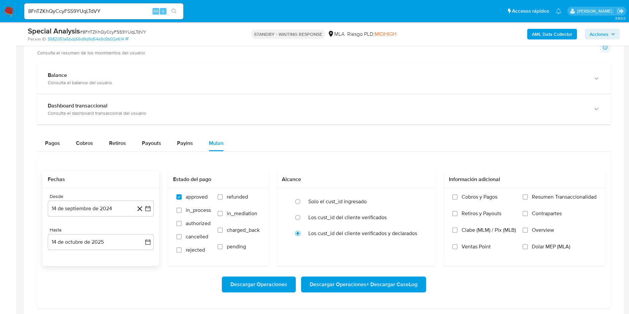
scroll to position [498, 0]
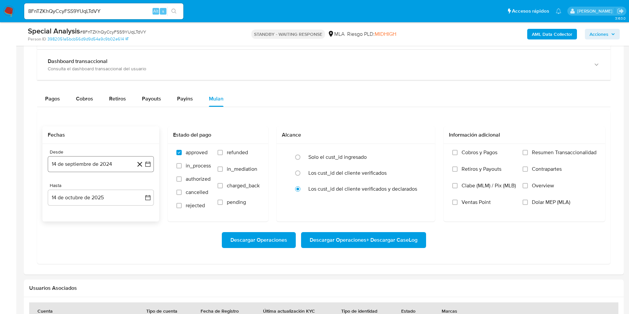
click at [90, 164] on button "14 de septiembre de 2024" at bounding box center [101, 164] width 106 height 16
click at [119, 186] on icon "Seleccionar mes y año" at bounding box center [121, 187] width 5 height 5
click at [141, 190] on icon "Año siguiente" at bounding box center [141, 188] width 8 height 8
click at [126, 231] on span "jun" at bounding box center [129, 230] width 8 height 5
click at [138, 213] on button "1" at bounding box center [140, 212] width 11 height 11
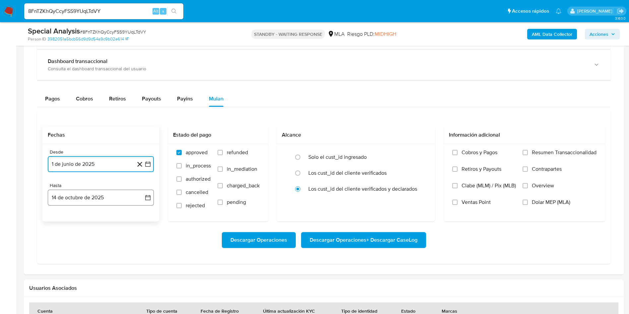
click at [103, 195] on button "14 de octubre de 2025" at bounding box center [101, 198] width 106 height 16
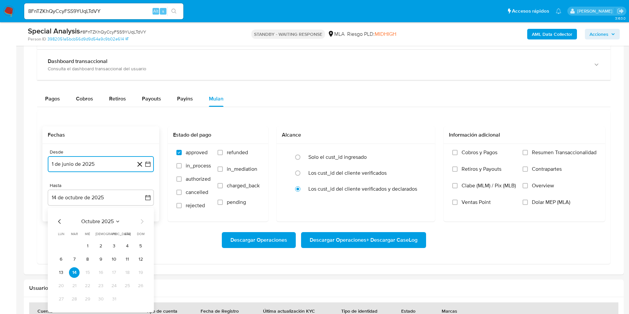
click at [57, 220] on icon "Mes anterior" at bounding box center [60, 222] width 8 height 8
click at [74, 299] on button "30" at bounding box center [74, 299] width 11 height 11
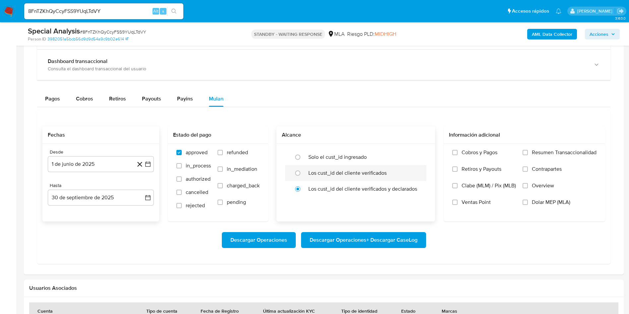
click at [374, 174] on label "Los cust_id del cliente verificados" at bounding box center [348, 173] width 78 height 7
click at [303, 174] on input "radio" at bounding box center [298, 173] width 11 height 11
radio input "true"
click at [553, 199] on span "Dolar MEP (MLA)" at bounding box center [551, 202] width 38 height 7
click at [528, 200] on input "Dolar MEP (MLA)" at bounding box center [525, 202] width 5 height 5
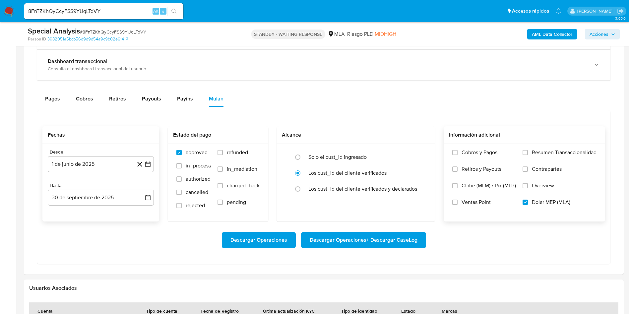
click at [375, 240] on span "Descargar Operaciones + Descargar CaseLog" at bounding box center [364, 240] width 108 height 15
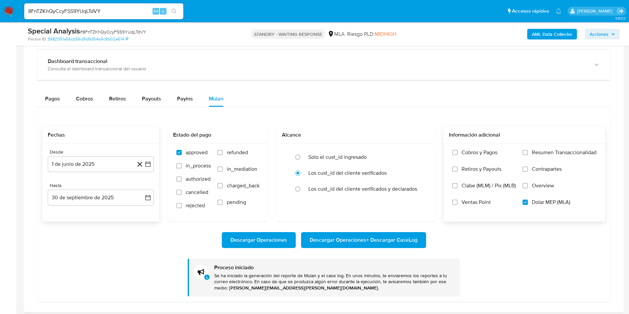
click at [74, 17] on div "8FnTZKhQyCcyFSS9YUqLTdVY Alt s" at bounding box center [103, 11] width 159 height 16
click at [72, 10] on input "8FnTZKhQyCcyFSS9YUqLTdVY" at bounding box center [103, 11] width 159 height 9
paste input "D2TRY9FDX1RxUMuwEzo6lQOB"
type input "D2TRY9FDX1RxUMuwEzo6lQOB"
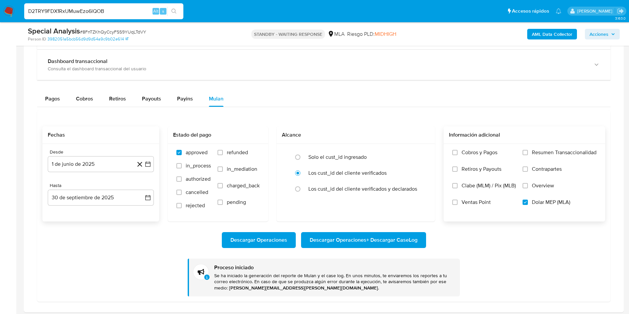
click at [177, 11] on icon "search-icon" at bounding box center [174, 11] width 5 height 5
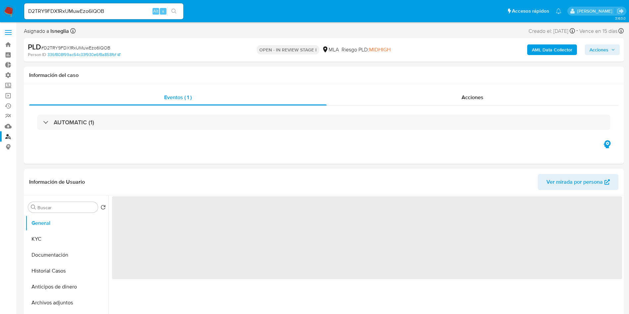
select select "10"
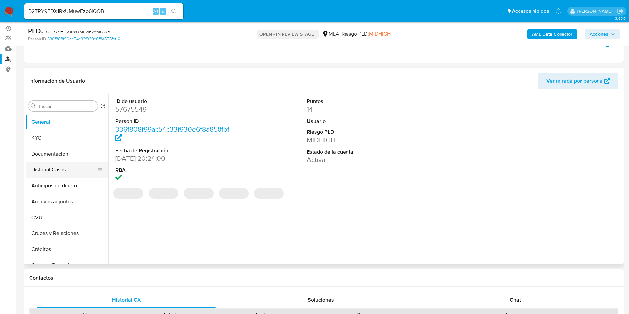
scroll to position [100, 0]
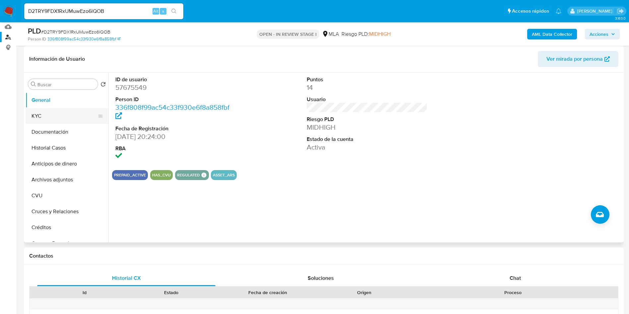
click at [57, 117] on button "KYC" at bounding box center [65, 116] width 78 height 16
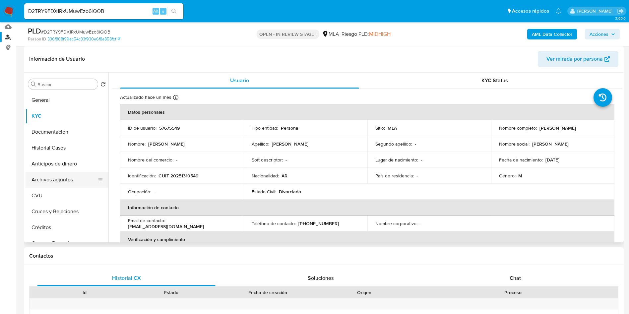
click at [52, 179] on button "Archivos adjuntos" at bounding box center [65, 180] width 78 height 16
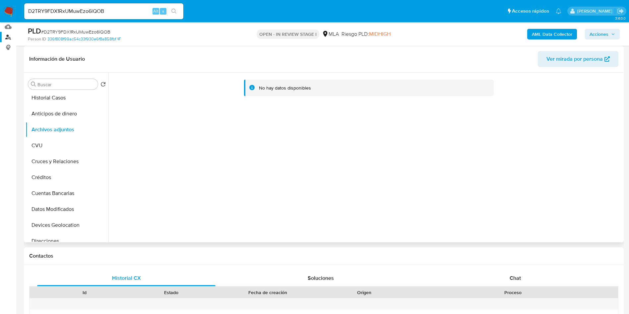
scroll to position [50, 0]
click at [49, 96] on button "Historial Casos" at bounding box center [65, 98] width 78 height 16
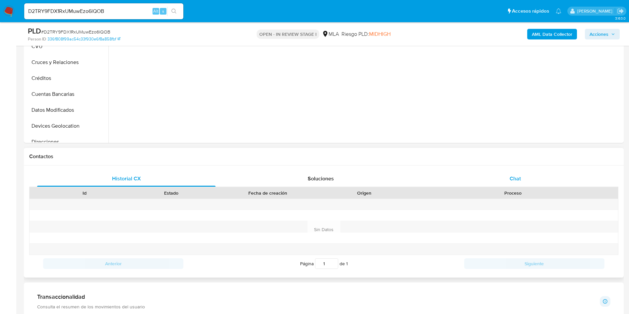
click at [528, 180] on div "Chat" at bounding box center [515, 179] width 179 height 16
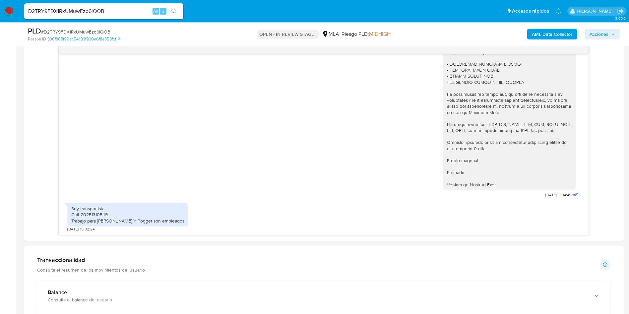
scroll to position [348, 0]
click at [118, 13] on input "D2TRY9FDX1RxUMuwEzo6lQOB" at bounding box center [103, 11] width 159 height 9
paste input "XzPc9oO8bHt9mnV3XIt2Zhh5"
type input "XzPc9oO8bHt9mnV3XIt2Zhh5"
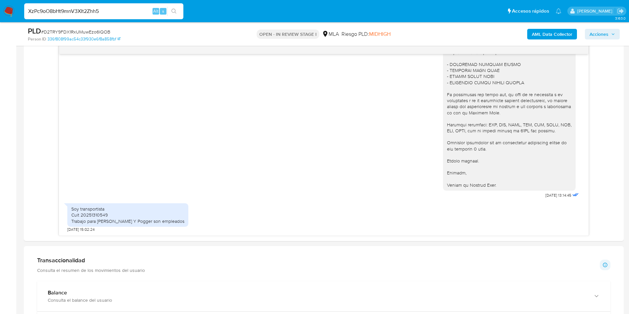
click at [175, 13] on icon "search-icon" at bounding box center [174, 11] width 5 height 5
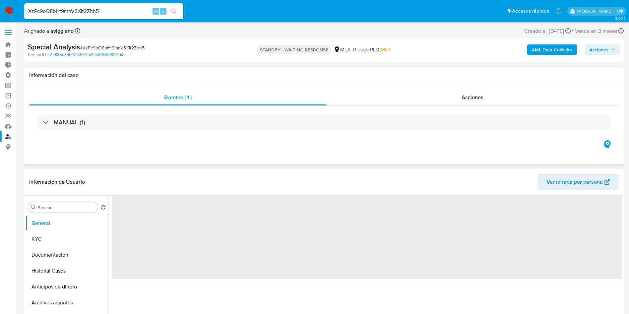
select select "10"
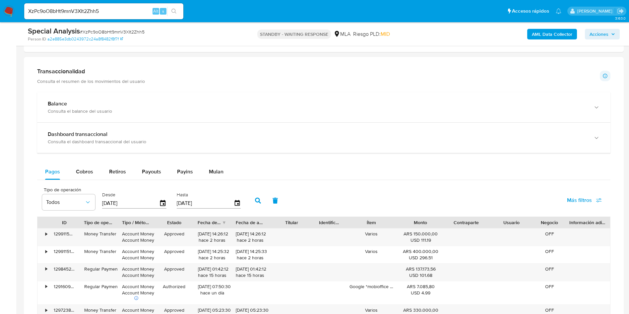
scroll to position [498, 0]
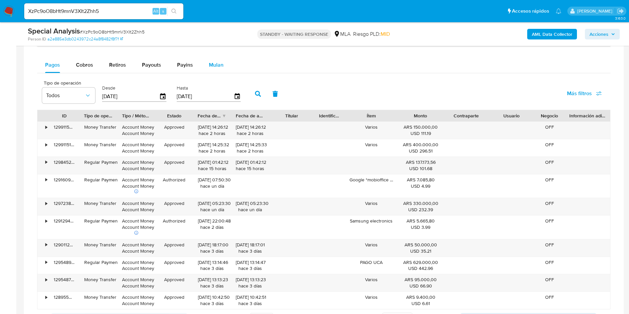
click at [214, 70] on div "Mulan" at bounding box center [216, 65] width 15 height 16
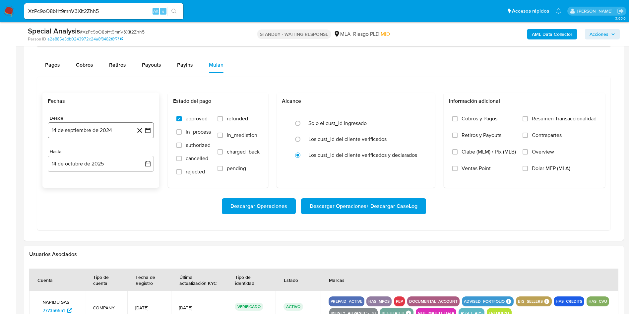
click at [116, 128] on button "14 de septiembre de 2024" at bounding box center [101, 130] width 106 height 16
click at [110, 156] on span "septiembre 2024" at bounding box center [97, 154] width 40 height 7
click at [139, 156] on icon "Año siguiente" at bounding box center [141, 154] width 8 height 8
click at [133, 198] on button "jun" at bounding box center [128, 197] width 19 height 11
click at [142, 157] on icon "Mes siguiente" at bounding box center [142, 154] width 8 height 8
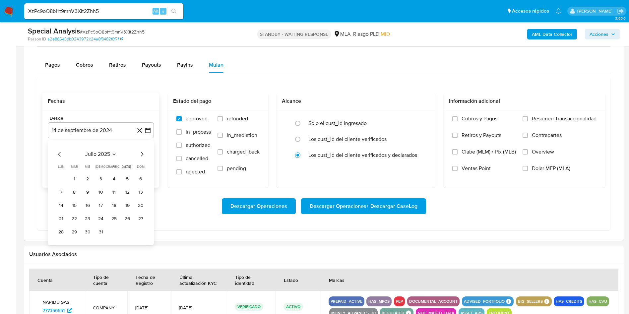
click at [142, 157] on icon "Mes siguiente" at bounding box center [142, 154] width 8 height 8
click at [76, 233] on button "30" at bounding box center [74, 232] width 11 height 11
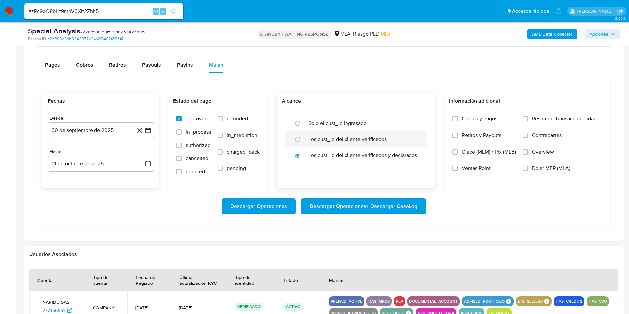
click at [306, 140] on div at bounding box center [300, 139] width 18 height 14
radio input "true"
click at [565, 166] on span "Dolar MEP (MLA)" at bounding box center [551, 168] width 38 height 7
click at [528, 166] on input "Dolar MEP (MLA)" at bounding box center [525, 168] width 5 height 5
click at [359, 207] on span "Descargar Operaciones + Descargar CaseLog" at bounding box center [364, 206] width 108 height 15
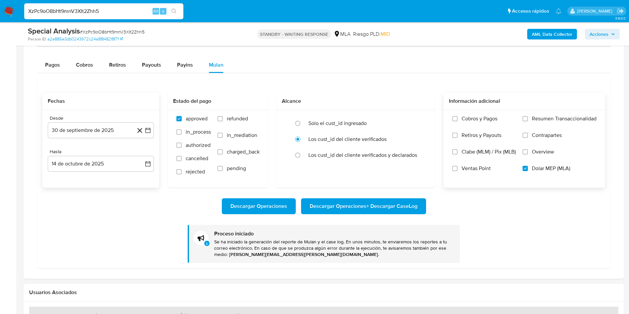
click at [71, 15] on input "XzPc9oO8bHt9mnV3XIt2Zhh5" at bounding box center [103, 11] width 159 height 9
paste input "RP92Ljdf6sOg0zis7FBxuiI4"
type input "RP92Ljdf6sOg0zis7FBxuiI4"
click at [175, 13] on icon "search-icon" at bounding box center [174, 11] width 5 height 5
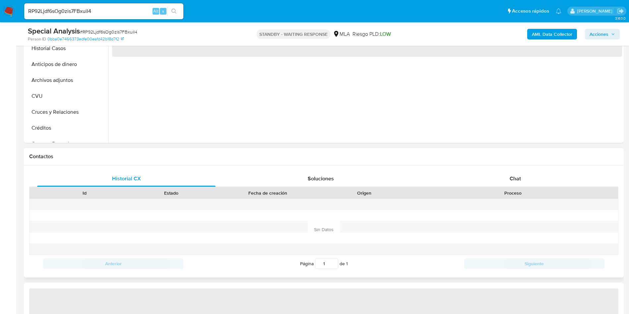
select select "10"
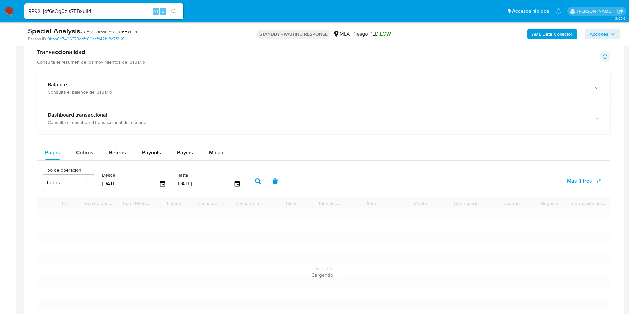
scroll to position [448, 0]
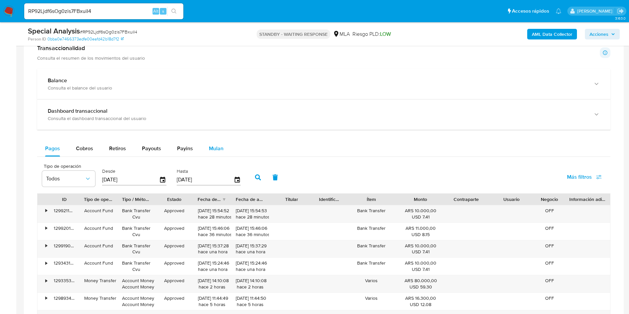
click at [222, 151] on button "Mulan" at bounding box center [216, 149] width 31 height 16
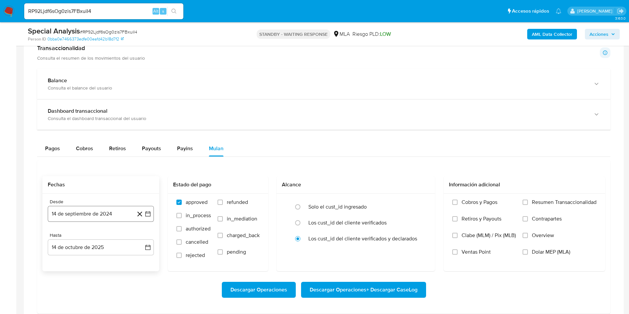
click at [98, 209] on button "14 de septiembre de 2024" at bounding box center [101, 214] width 106 height 16
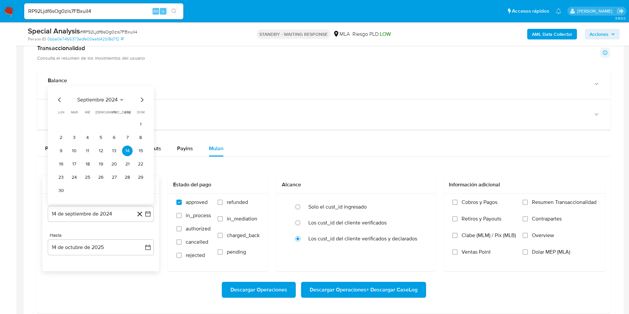
click at [117, 101] on span "septiembre 2024" at bounding box center [97, 100] width 40 height 7
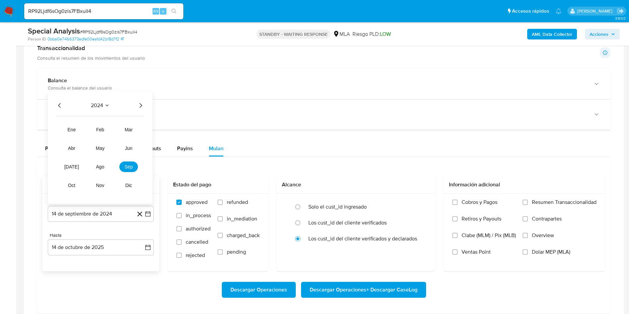
click at [143, 105] on icon "Año siguiente" at bounding box center [141, 106] width 8 height 8
click at [133, 149] on button "jun" at bounding box center [128, 148] width 19 height 11
click at [142, 124] on button "1" at bounding box center [140, 124] width 11 height 11
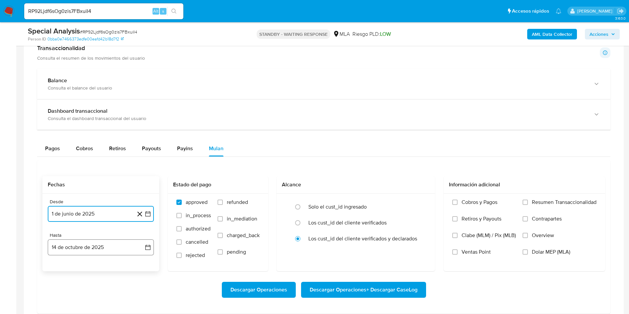
click at [109, 243] on button "14 de octubre de 2025" at bounding box center [101, 248] width 106 height 16
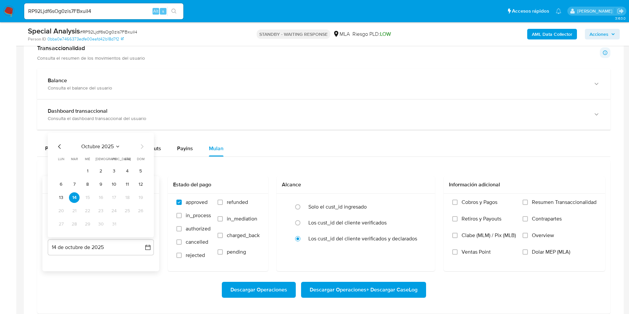
click at [60, 145] on icon "Mes anterior" at bounding box center [59, 146] width 3 height 5
click at [76, 226] on button "30" at bounding box center [74, 224] width 11 height 11
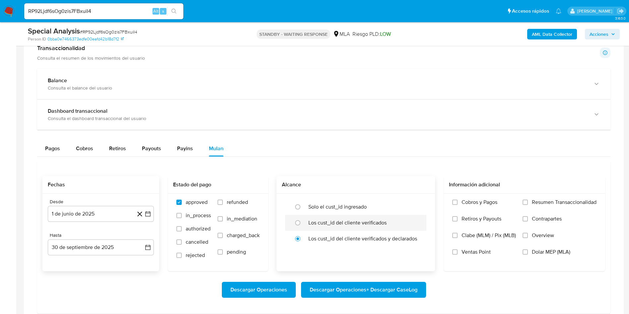
drag, startPoint x: 327, startPoint y: 226, endPoint x: 352, endPoint y: 230, distance: 25.5
click at [325, 225] on label "Los cust_id del cliente verificados" at bounding box center [348, 223] width 78 height 7
click at [540, 248] on label "Overview" at bounding box center [560, 240] width 74 height 17
click at [528, 238] on input "Overview" at bounding box center [525, 235] width 5 height 5
click at [334, 220] on label "Los cust_id del cliente verificados" at bounding box center [348, 223] width 78 height 7
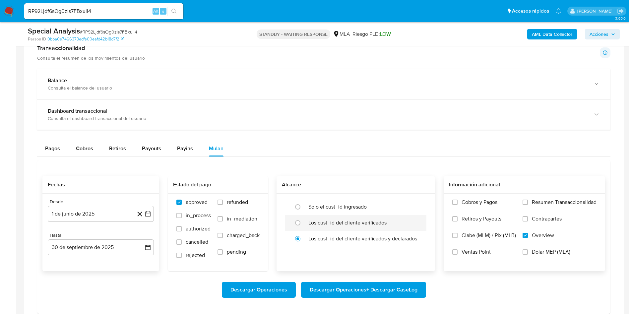
click at [303, 220] on input "radio" at bounding box center [298, 223] width 11 height 11
radio input "true"
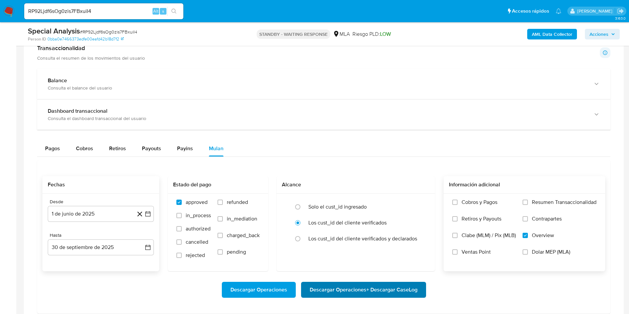
click at [341, 286] on span "Descargar Operaciones + Descargar CaseLog" at bounding box center [364, 290] width 108 height 15
click at [536, 32] on b "AML Data Collector" at bounding box center [552, 34] width 40 height 11
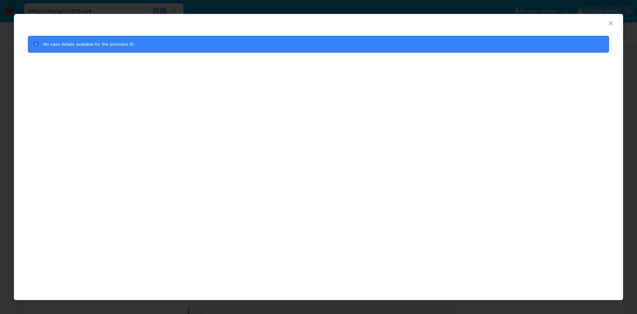
click at [611, 21] on icon "Cerrar ventana" at bounding box center [611, 23] width 7 height 7
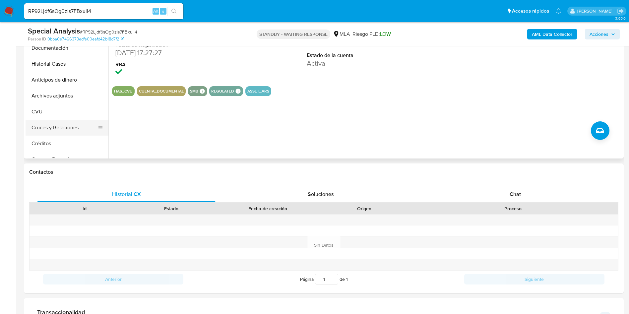
scroll to position [149, 0]
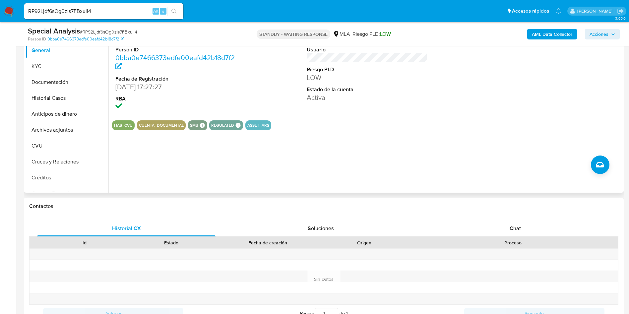
click at [24, 104] on div "Buscar Volver al orden por defecto General KYC Documentación Historial Casos An…" at bounding box center [324, 108] width 600 height 170
click at [68, 105] on button "Historial Casos" at bounding box center [65, 98] width 78 height 16
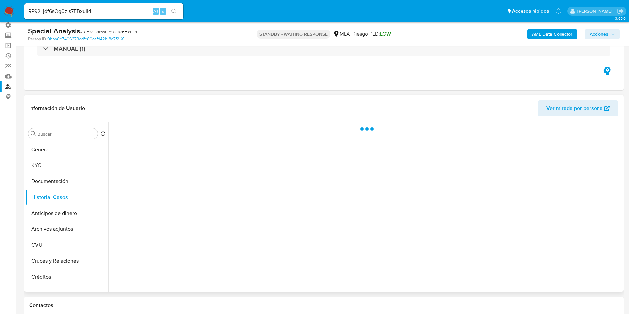
scroll to position [50, 0]
